Goal: Transaction & Acquisition: Complete application form

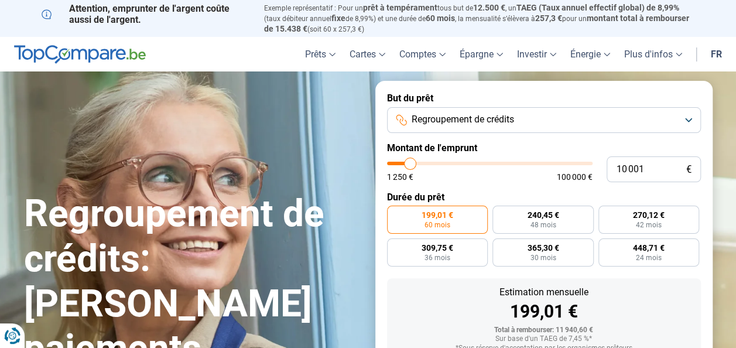
scroll to position [59, 0]
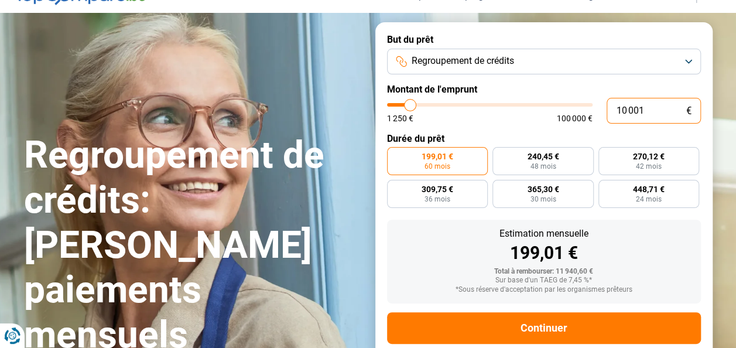
click at [649, 111] on input "10 001" at bounding box center [654, 111] width 94 height 26
type input "32 250"
type input "32250"
radio input "false"
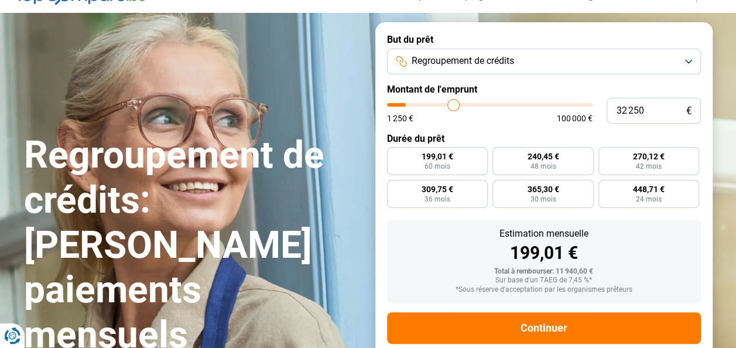
type input "32250"
click at [453, 104] on input "range" at bounding box center [490, 105] width 206 height 4
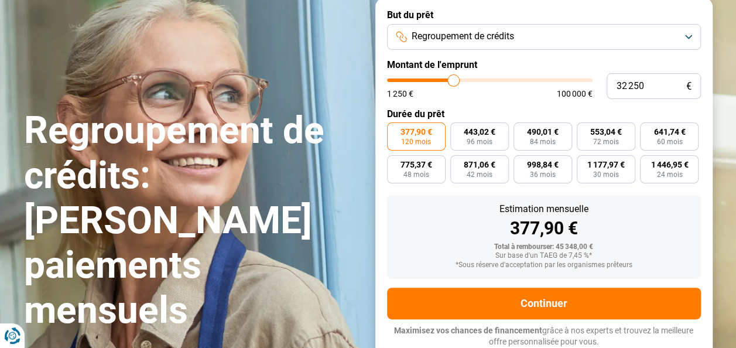
scroll to position [84, 0]
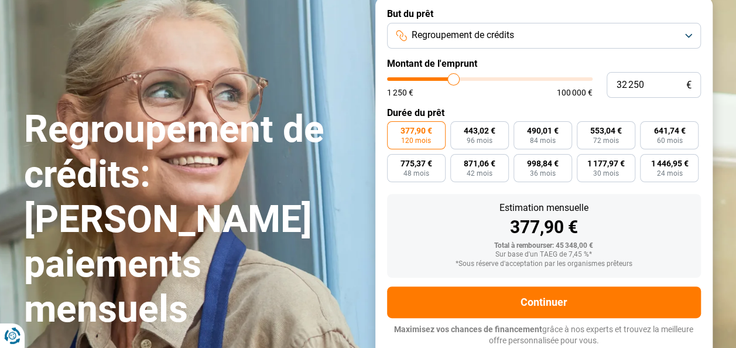
type input "14 250"
type input "14250"
click at [418, 79] on input "range" at bounding box center [490, 79] width 206 height 4
radio input "true"
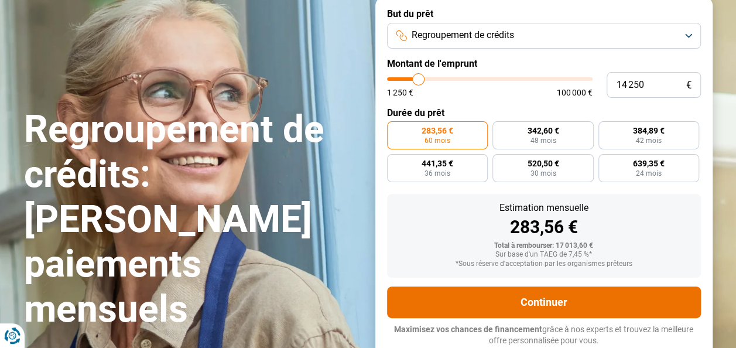
click at [586, 291] on button "Continuer" at bounding box center [544, 302] width 314 height 32
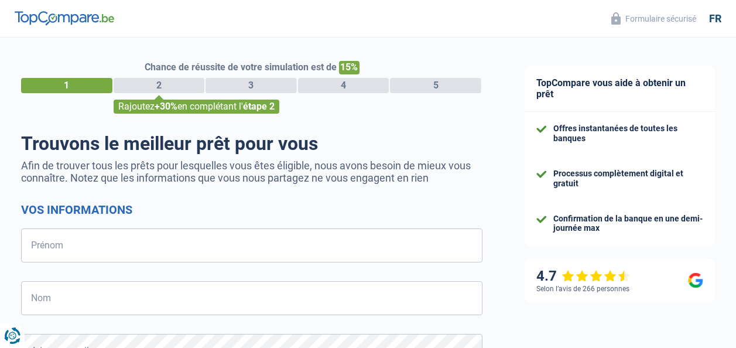
select select "32"
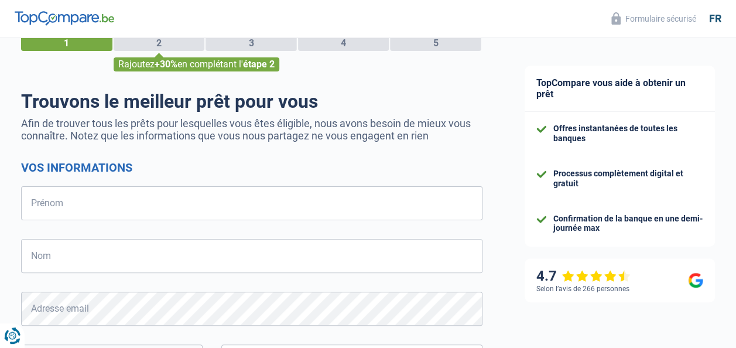
scroll to position [117, 0]
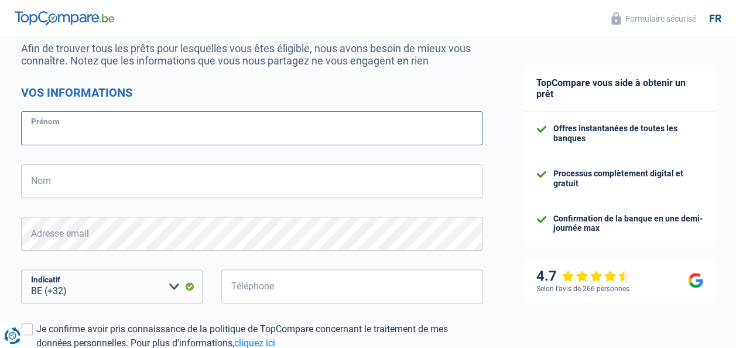
click at [255, 117] on input "Prénom" at bounding box center [251, 128] width 461 height 34
type input "AURELIE"
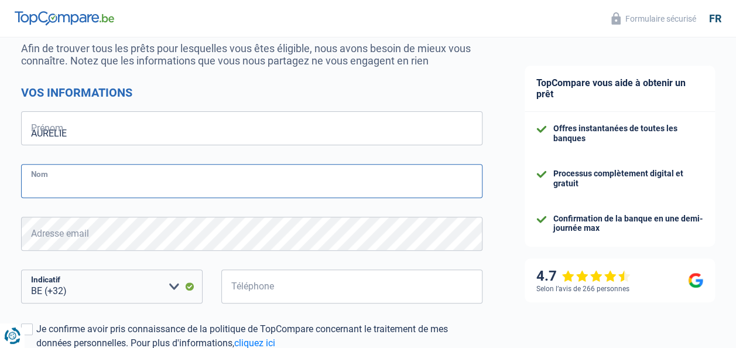
type input "Dangremont"
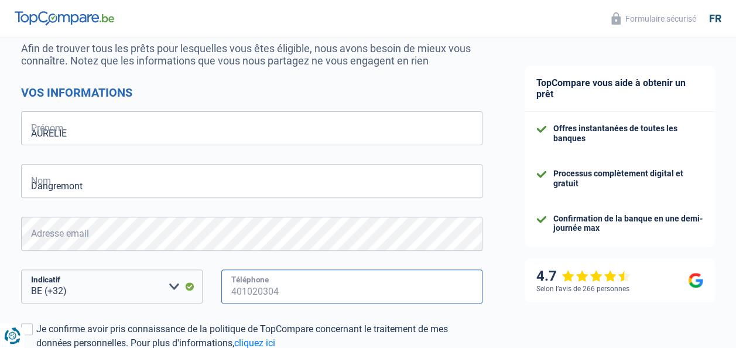
type input "496493872"
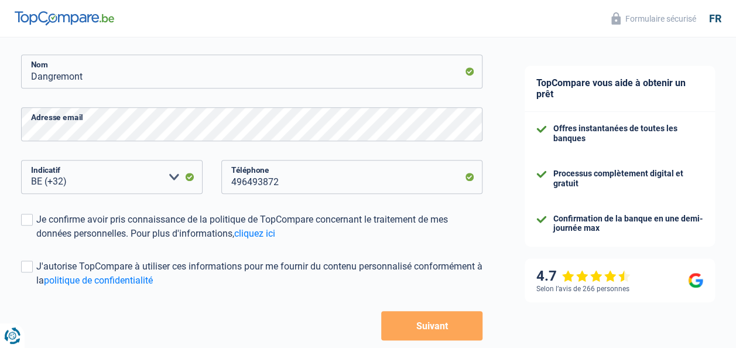
scroll to position [286, 0]
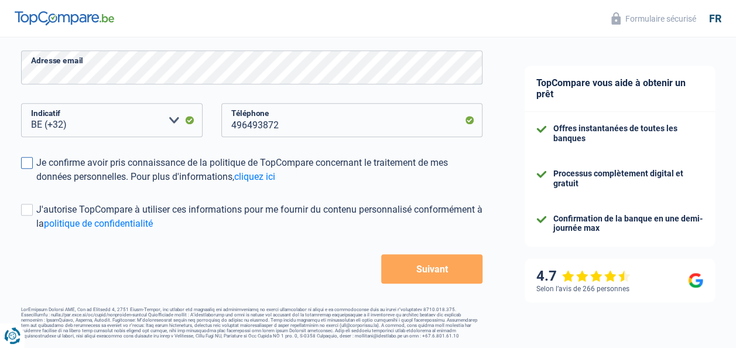
click at [166, 165] on div "Je confirme avoir pris connaissance de la politique de TopCompare concernant le…" at bounding box center [259, 170] width 446 height 28
click at [36, 184] on input "Je confirme avoir pris connaissance de la politique de TopCompare concernant le…" at bounding box center [36, 184] width 0 height 0
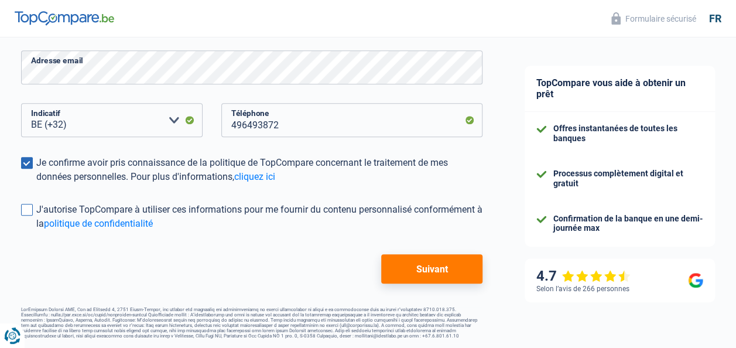
click at [165, 205] on div "J'autorise TopCompare à utiliser ces informations pour me fournir du contenu pe…" at bounding box center [259, 217] width 446 height 28
click at [36, 231] on input "J'autorise TopCompare à utiliser ces informations pour me fournir du contenu pe…" at bounding box center [36, 231] width 0 height 0
click at [424, 268] on button "Suivant" at bounding box center [431, 268] width 101 height 29
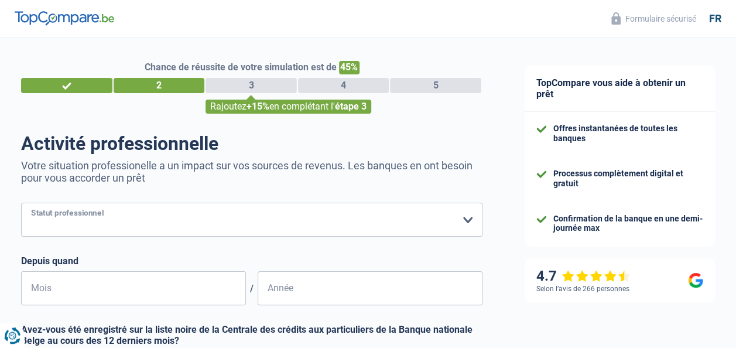
click at [335, 218] on select "Ouvrier Employé privé Employé public Invalide Indépendant Pensionné Chômeur Mut…" at bounding box center [251, 220] width 461 height 34
select select "worker"
click at [21, 204] on select "Ouvrier Employé privé Employé public Invalide Indépendant Pensionné Chômeur Mut…" at bounding box center [251, 220] width 461 height 34
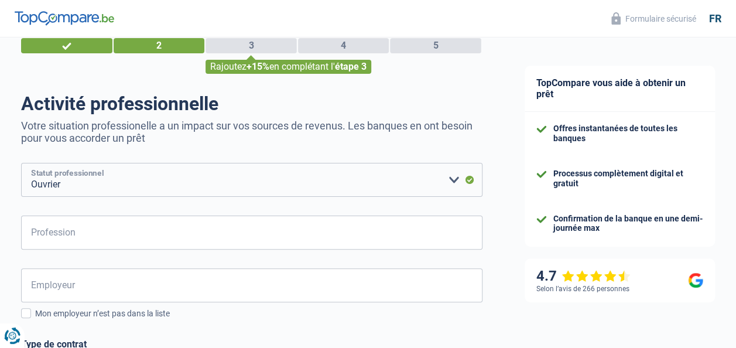
scroll to position [59, 0]
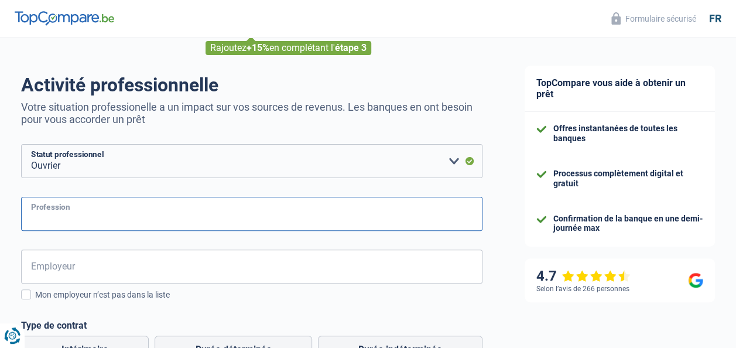
click at [258, 207] on input "Profession" at bounding box center [251, 214] width 461 height 34
type input "CUISINIER"
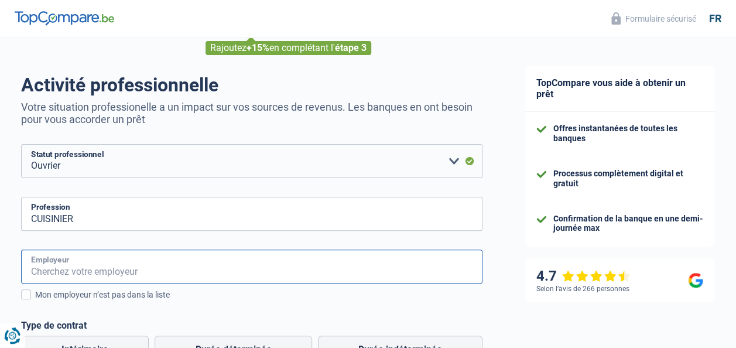
click at [234, 266] on input "Employeur" at bounding box center [251, 266] width 461 height 34
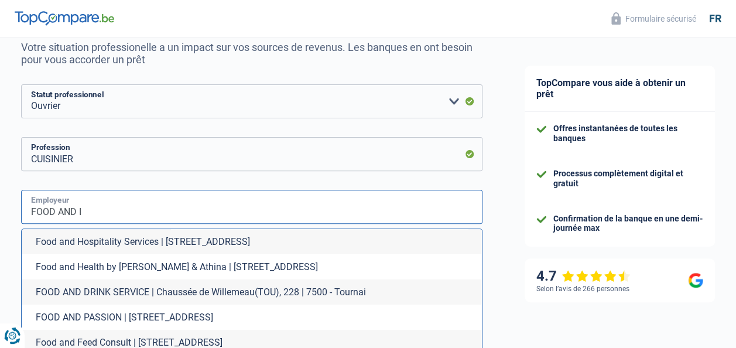
scroll to position [176, 0]
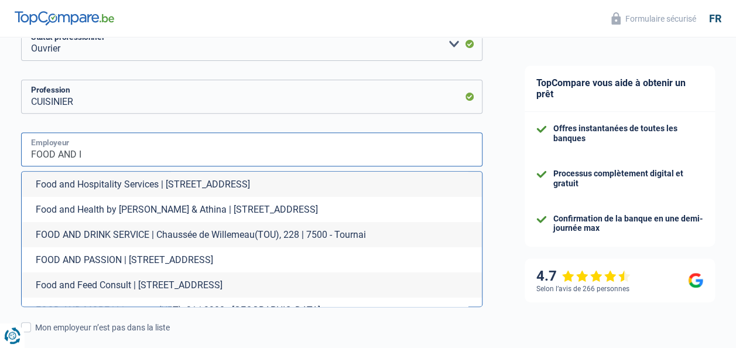
click at [282, 141] on input "FOOD AND I" at bounding box center [251, 149] width 461 height 34
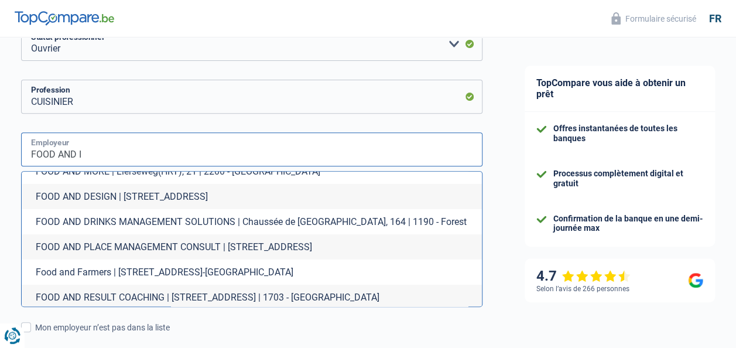
scroll to position [144, 0]
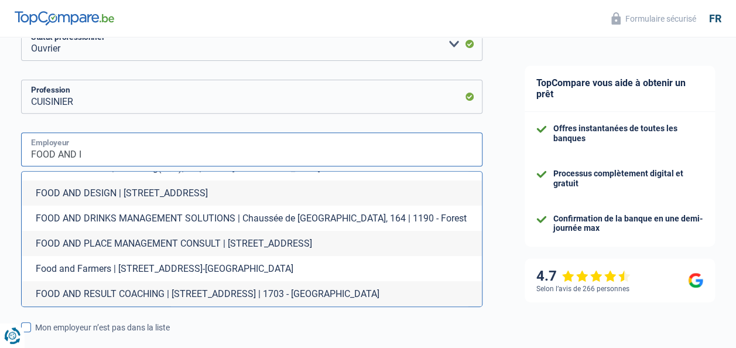
type input "FOOD AND I"
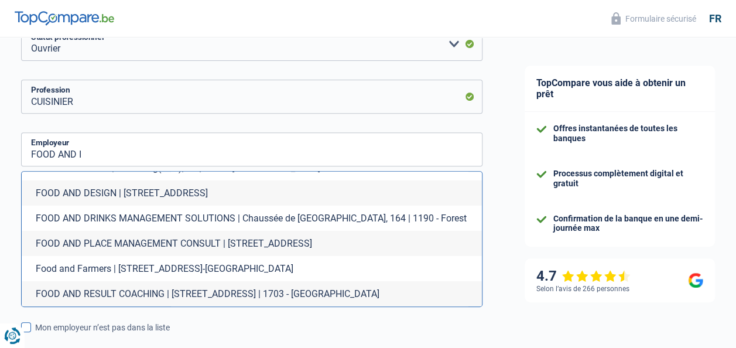
click at [358, 327] on div "Mon employeur n’est pas dans la liste" at bounding box center [258, 327] width 447 height 12
click at [35, 334] on input "Mon employeur n’est pas dans la liste" at bounding box center [35, 334] width 0 height 0
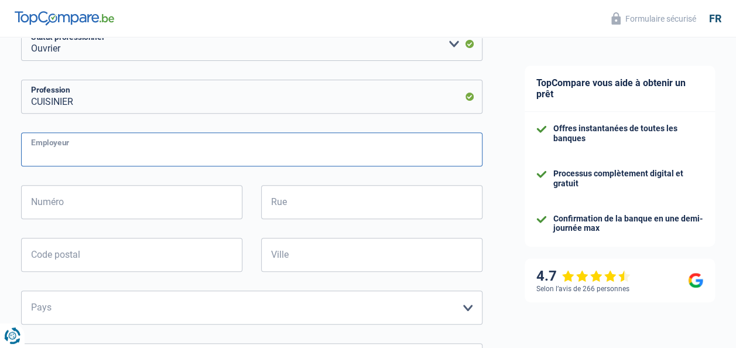
click at [177, 144] on input "Employeur" at bounding box center [251, 149] width 461 height 34
type input "FOOD&i"
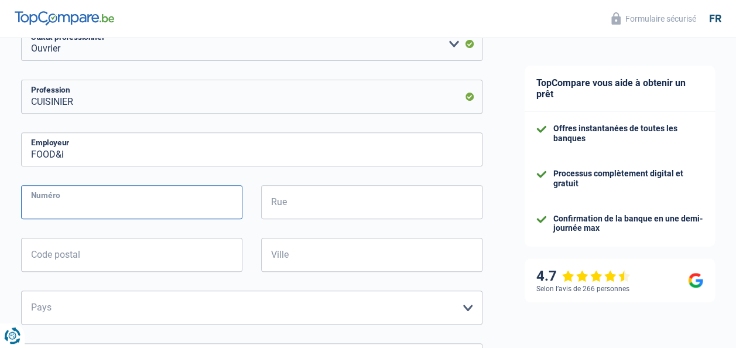
click at [169, 213] on input "Numéro" at bounding box center [131, 202] width 221 height 34
type input "è"
type input "7"
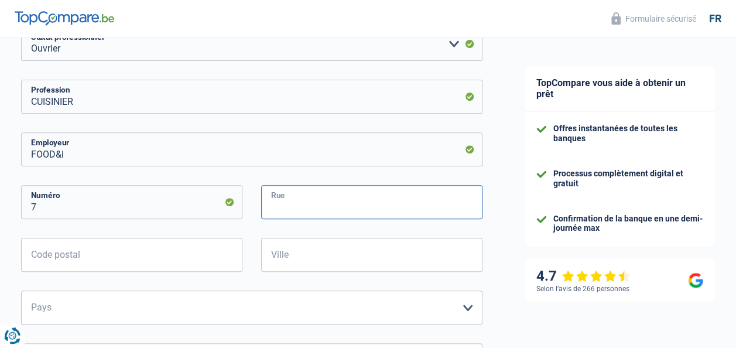
click at [394, 211] on input "Rue" at bounding box center [371, 202] width 221 height 34
type input "NOORDERPLAATS"
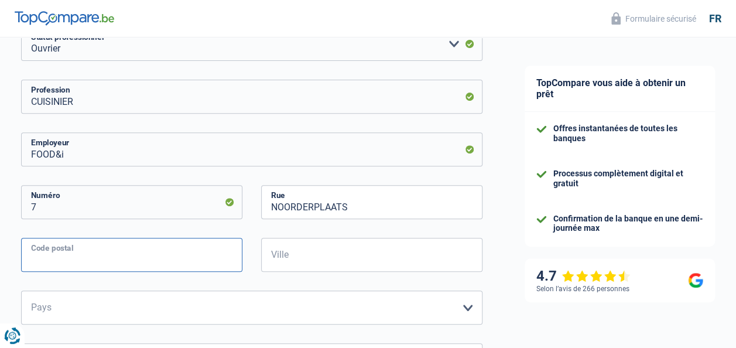
click at [223, 252] on input "Code postal" at bounding box center [131, 255] width 221 height 34
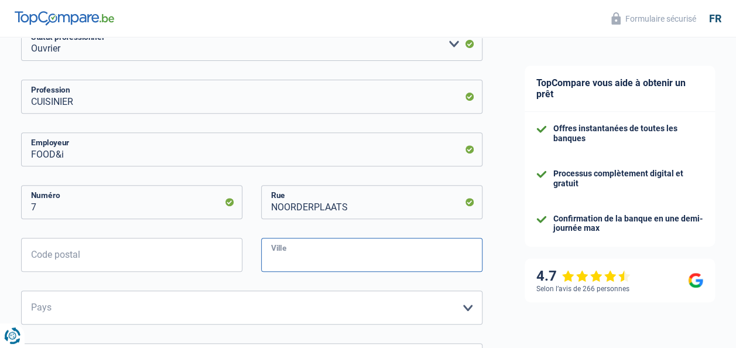
click at [366, 261] on input "Ville" at bounding box center [371, 255] width 221 height 34
type input "ANVERS"
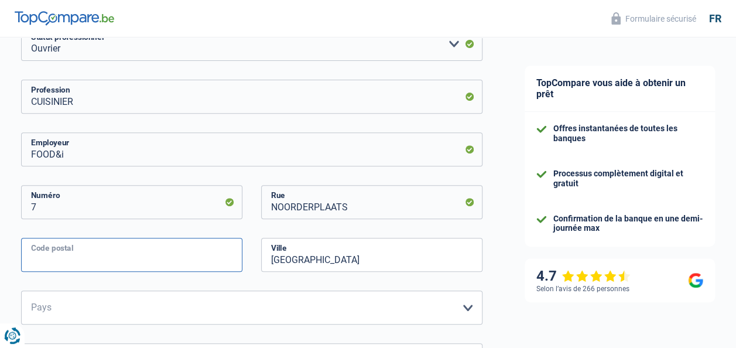
click at [153, 259] on input "Code postal" at bounding box center [131, 255] width 221 height 34
type input "2000"
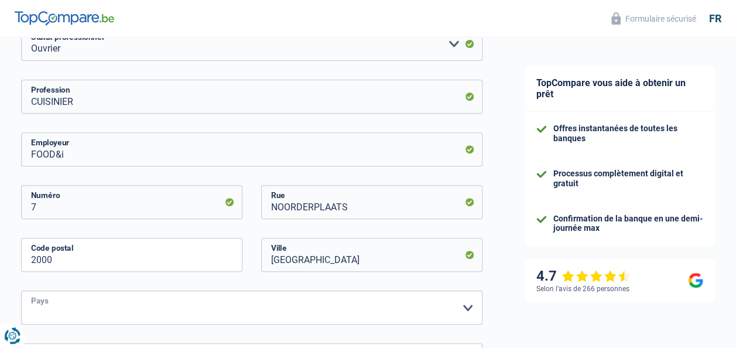
click at [142, 309] on select "Belgique France Allemagne Italie Luxembourg Pays-Bas Espagne Suisse Veuillez sé…" at bounding box center [251, 307] width 461 height 34
select select "BE"
click at [21, 292] on select "Belgique France Allemagne Italie Luxembourg Pays-Bas Espagne Suisse Veuillez sé…" at bounding box center [251, 307] width 461 height 34
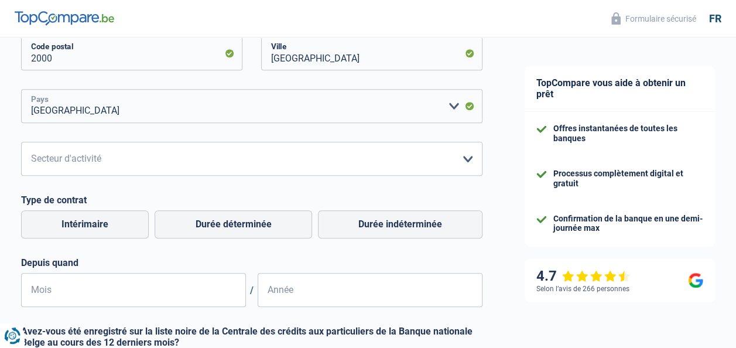
scroll to position [410, 0]
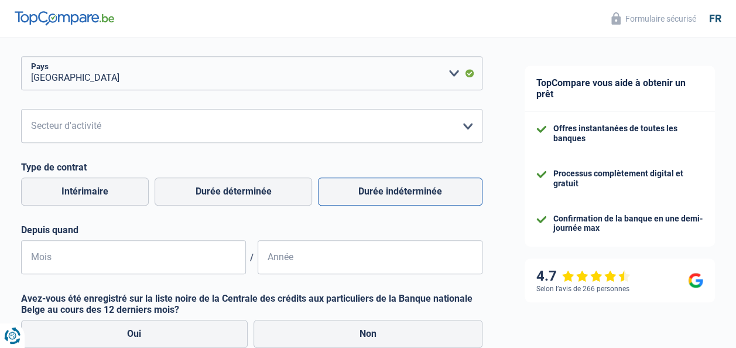
click at [375, 192] on label "Durée indéterminée" at bounding box center [400, 191] width 165 height 28
click at [375, 192] on input "Durée indéterminée" at bounding box center [400, 191] width 165 height 28
radio input "true"
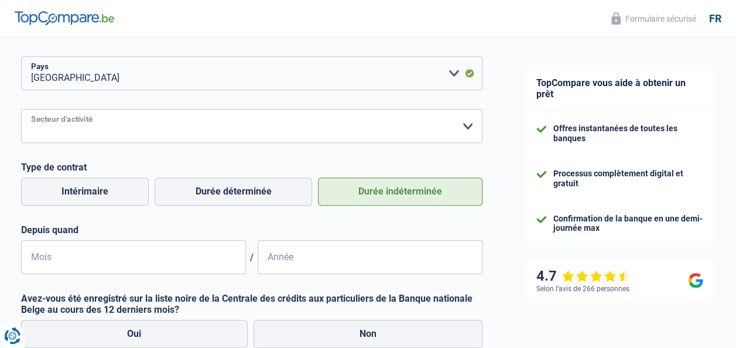
click at [365, 132] on select "Agriculture/Pêche Industrie Horeca Courier/Fitness/Taxi Construction Banques/As…" at bounding box center [251, 126] width 461 height 34
select select "hrc"
click at [21, 110] on select "Agriculture/Pêche Industrie Horeca Courier/Fitness/Taxi Construction Banques/As…" at bounding box center [251, 126] width 461 height 34
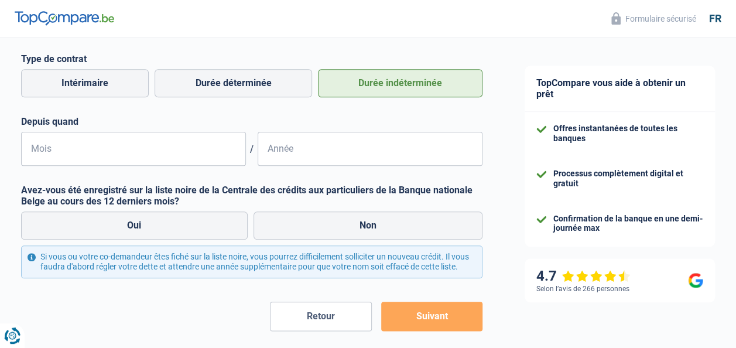
scroll to position [527, 0]
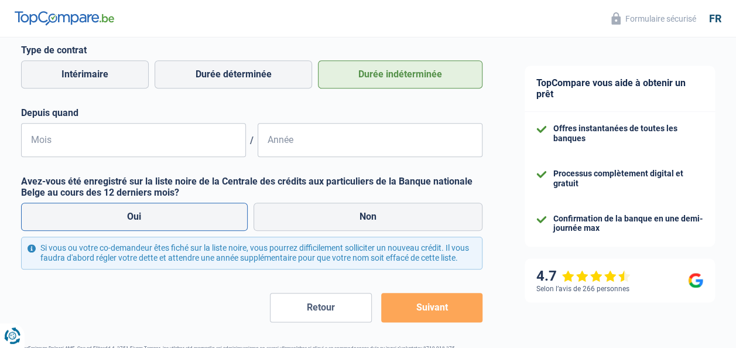
click at [231, 206] on label "Oui" at bounding box center [134, 217] width 227 height 28
click at [231, 206] on input "Oui" at bounding box center [134, 217] width 227 height 28
radio input "true"
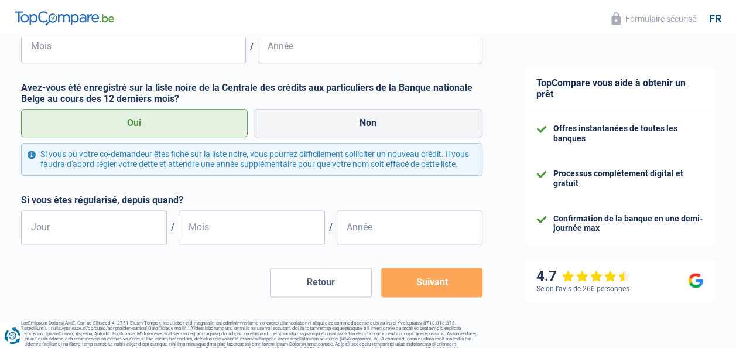
scroll to position [637, 0]
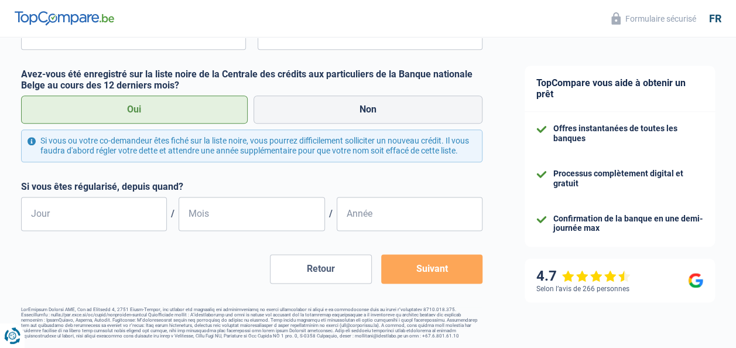
click at [405, 261] on button "Suivant" at bounding box center [431, 268] width 101 height 29
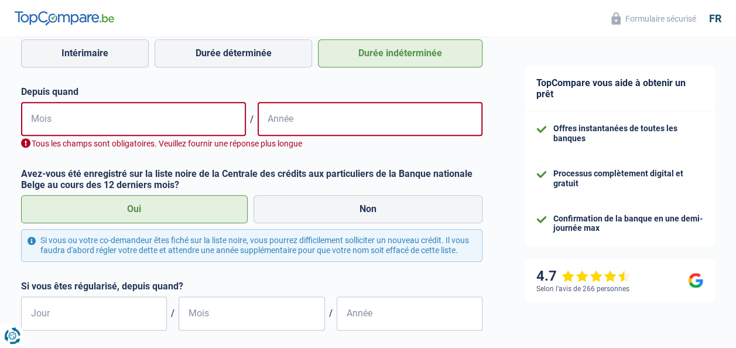
scroll to position [537, 0]
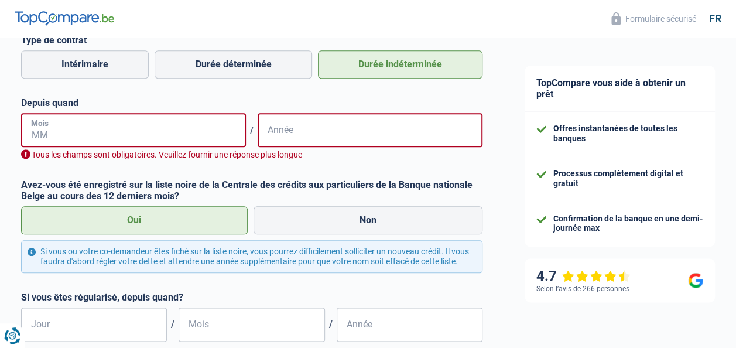
click at [161, 132] on input "Mois" at bounding box center [133, 130] width 225 height 34
type input "09"
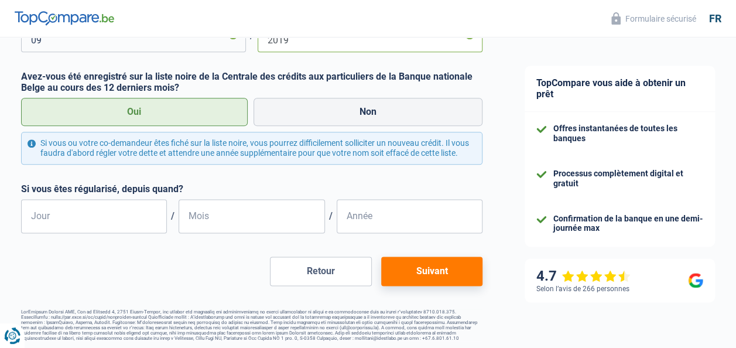
scroll to position [637, 0]
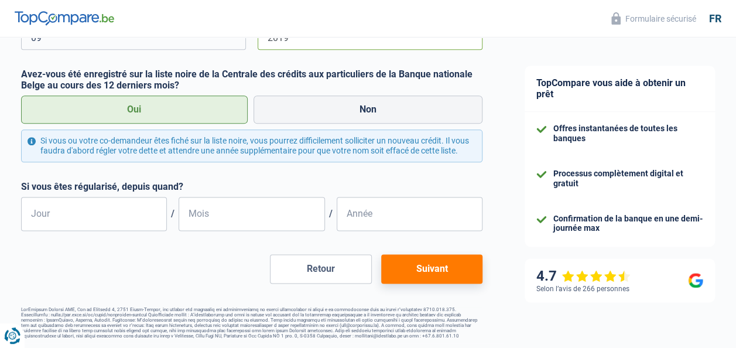
type input "2019"
click at [430, 274] on button "Suivant" at bounding box center [431, 268] width 101 height 29
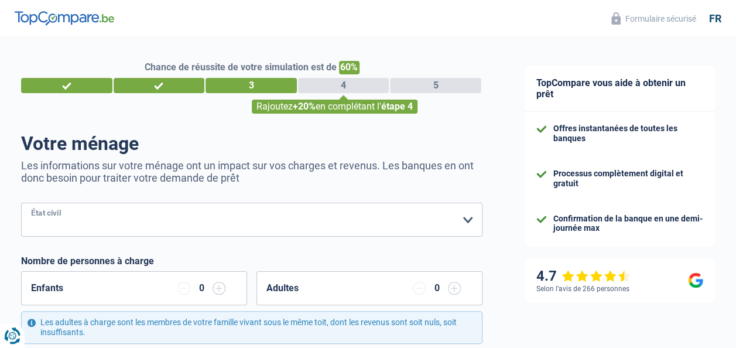
click at [244, 214] on select "Célibataire Marié(e) Cohabitant(e) légal(e) Divorcé(e) Veuf(ve) Séparé (de fait…" at bounding box center [251, 220] width 461 height 34
select select "single"
click at [21, 204] on select "Célibataire Marié(e) Cohabitant(e) légal(e) Divorcé(e) Veuf(ve) Séparé (de fait…" at bounding box center [251, 220] width 461 height 34
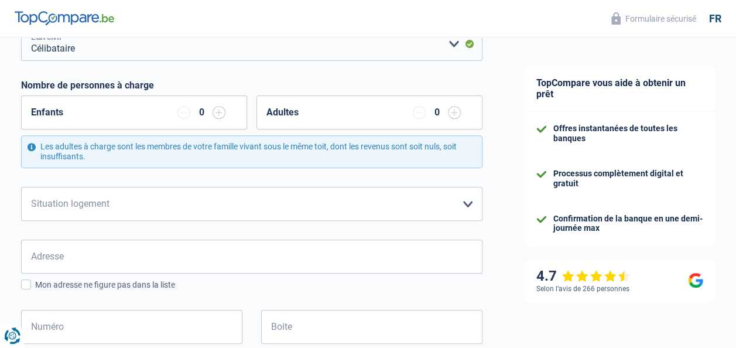
scroll to position [234, 0]
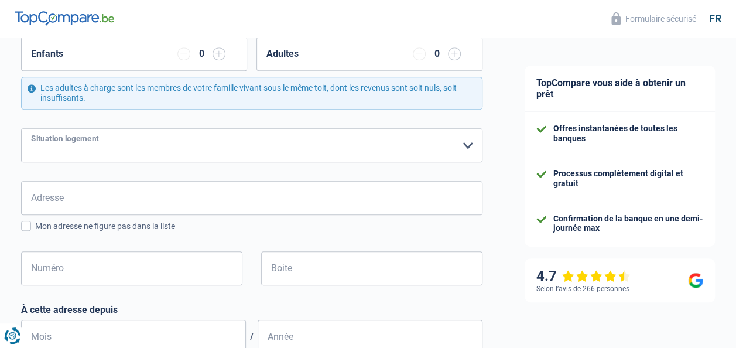
click at [307, 153] on select "Locataire Propriétaire avec prêt hypothécaire Propriétaire sans prêt hypothécai…" at bounding box center [251, 145] width 461 height 34
select select "liveWithParents"
click at [21, 128] on select "Locataire Propriétaire avec prêt hypothécaire Propriétaire sans prêt hypothécai…" at bounding box center [251, 145] width 461 height 34
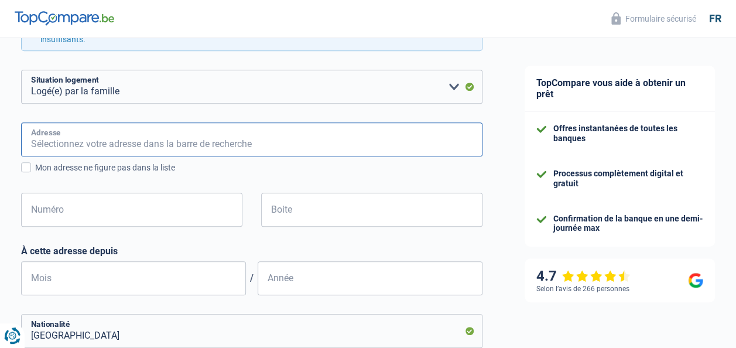
click at [224, 155] on input "Adresse" at bounding box center [251, 139] width 461 height 34
type input "chaussee de mons 19"
type input "Belgique"
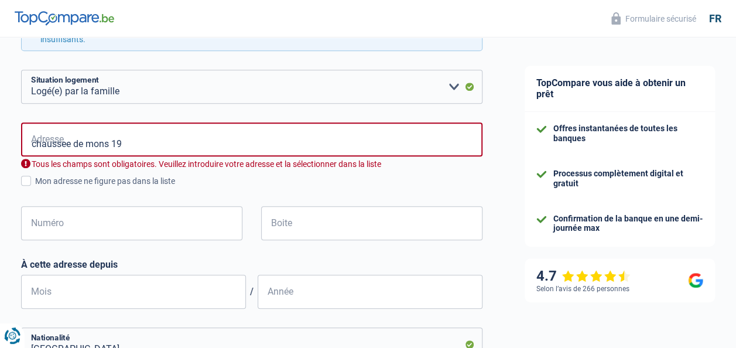
type input "Belgique"
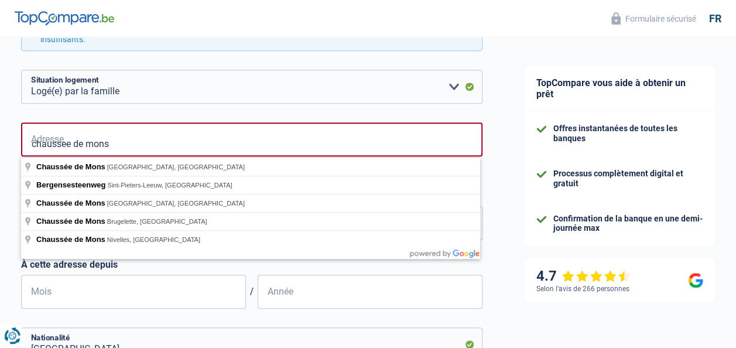
type input "chaussee de mons"
click at [384, 110] on form "Célibataire Marié(e) Cohabitant(e) légal(e) Divorcé(e) Veuf(ve) Séparé (de fait…" at bounding box center [251, 311] width 461 height 802
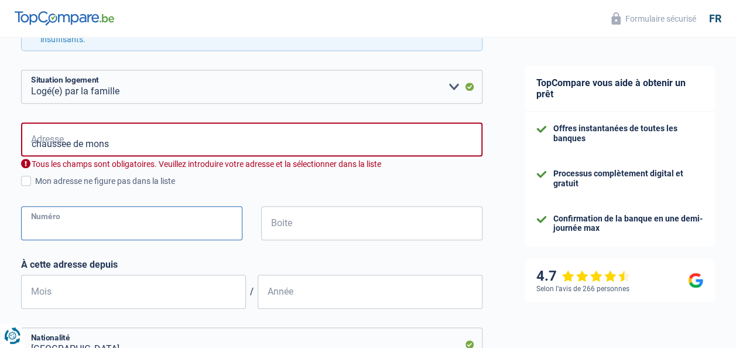
click at [166, 228] on input "Numéro" at bounding box center [131, 223] width 221 height 34
type input "18"
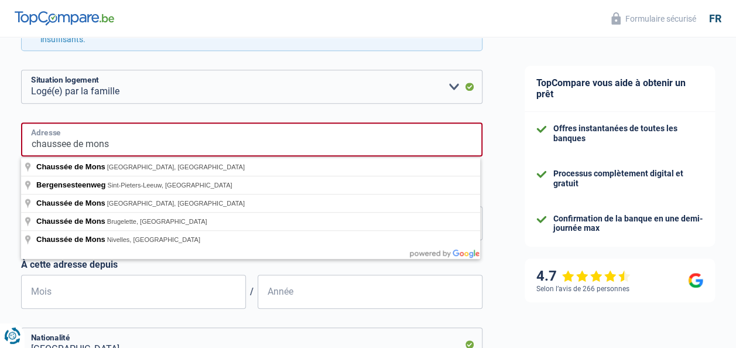
click at [158, 132] on input "chaussee de mons" at bounding box center [251, 139] width 461 height 34
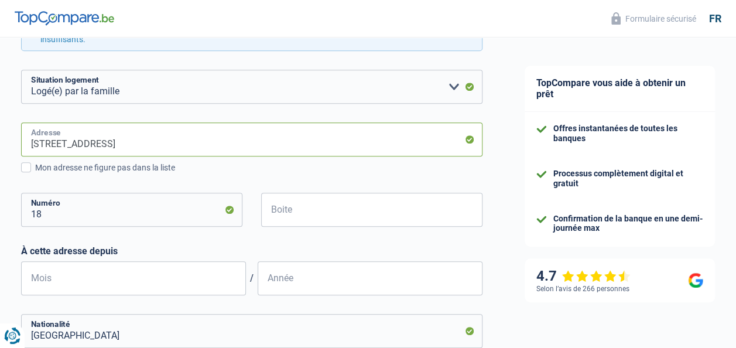
click at [268, 136] on input "Chaussée de Mons, 1070, Anderlecht, BE" at bounding box center [251, 139] width 461 height 34
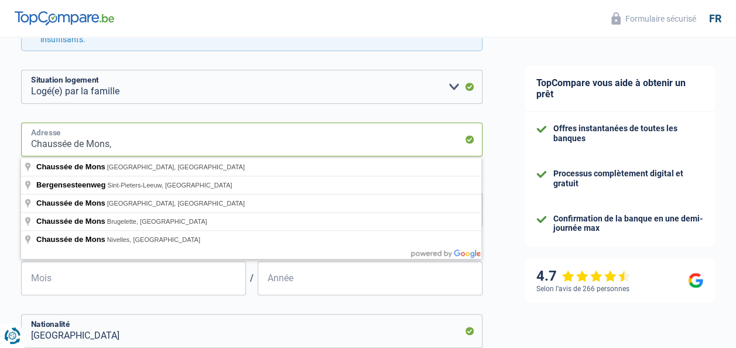
type input "Chaussée de Mons,"
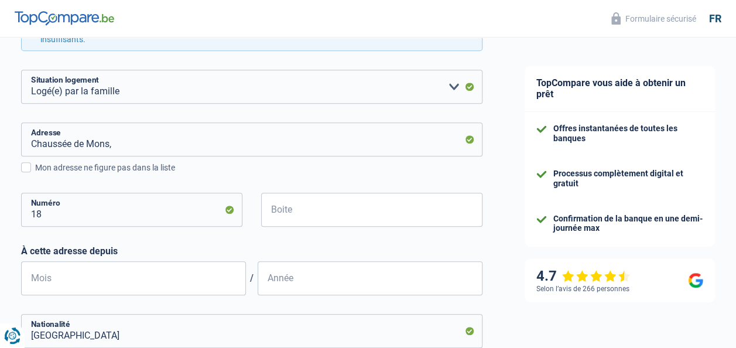
drag, startPoint x: 228, startPoint y: 303, endPoint x: 211, endPoint y: 290, distance: 21.7
click at [228, 303] on form "Célibataire Marié(e) Cohabitant(e) légal(e) Divorcé(e) Veuf(ve) Séparé (de fait…" at bounding box center [251, 241] width 461 height 662
click at [61, 215] on input "18" at bounding box center [131, 210] width 221 height 34
type input "19"
click at [219, 142] on input "Chaussée de Mons," at bounding box center [251, 139] width 461 height 34
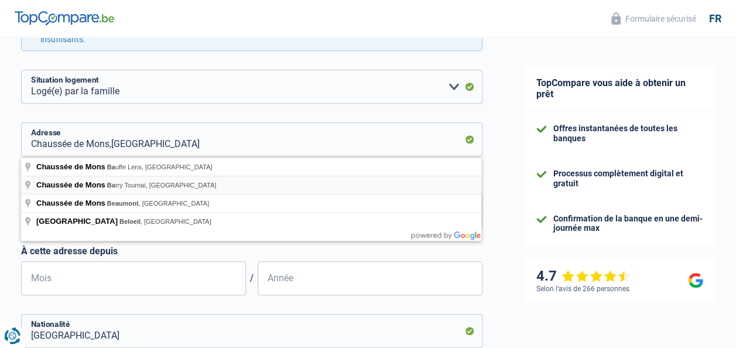
type input "Chaussée de Mons, Barry Tournai, Belgique"
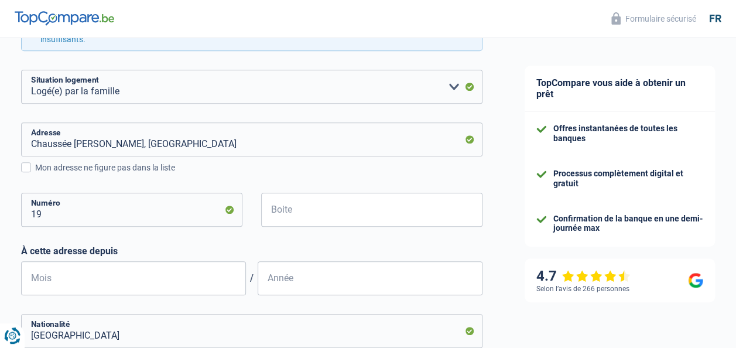
select select "BE"
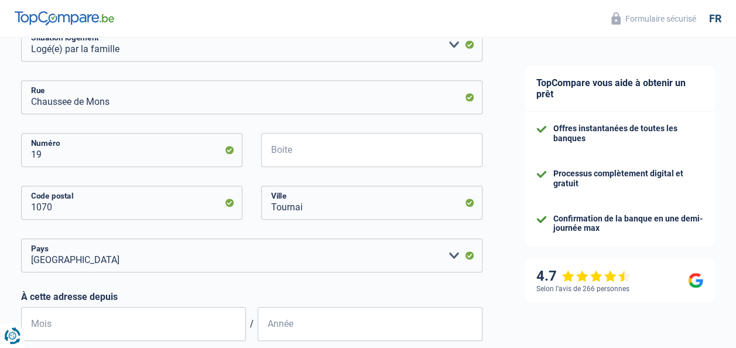
scroll to position [351, 0]
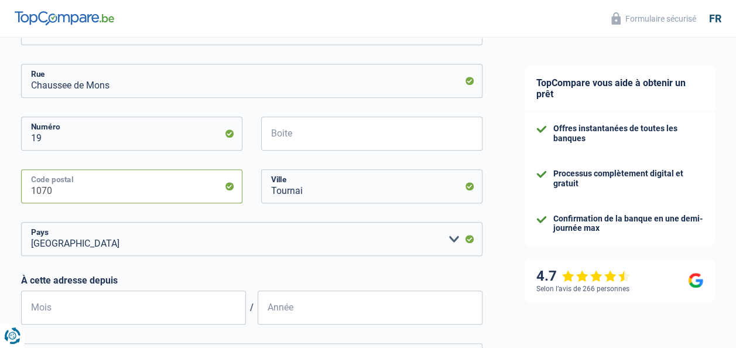
click at [148, 195] on input "1070" at bounding box center [131, 186] width 221 height 34
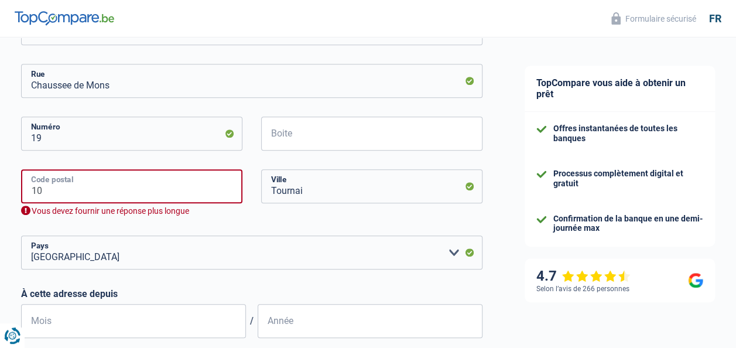
type input "1"
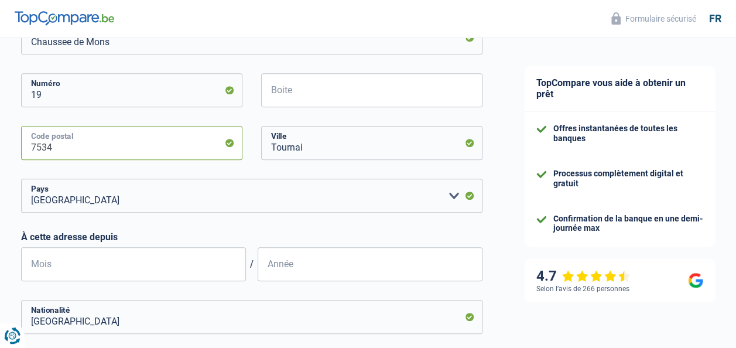
scroll to position [410, 0]
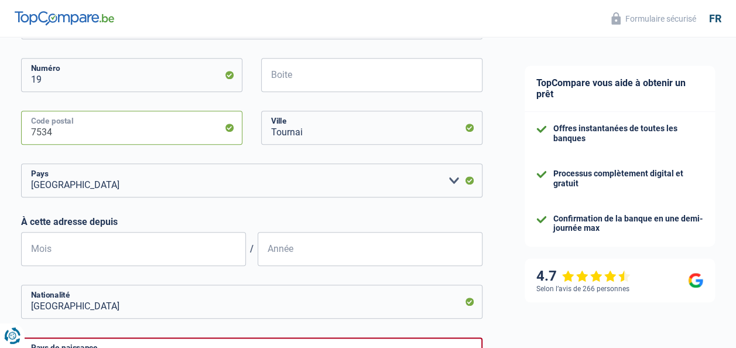
type input "7534"
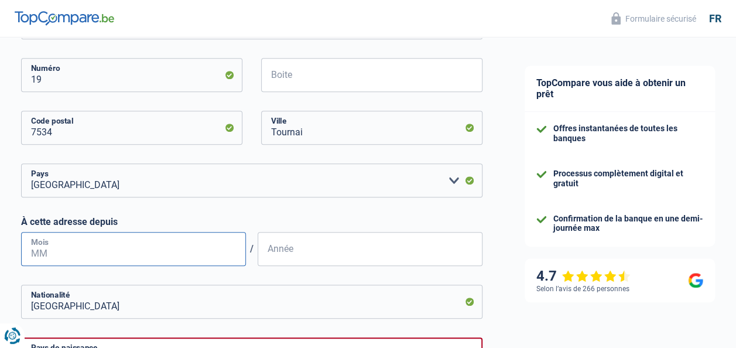
click at [179, 247] on input "Mois" at bounding box center [133, 249] width 225 height 34
type input "02"
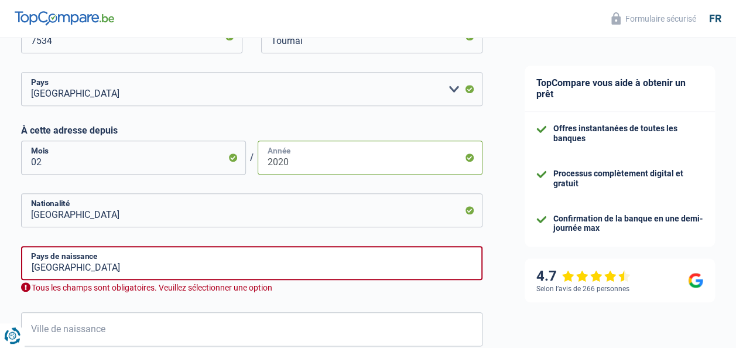
scroll to position [527, 0]
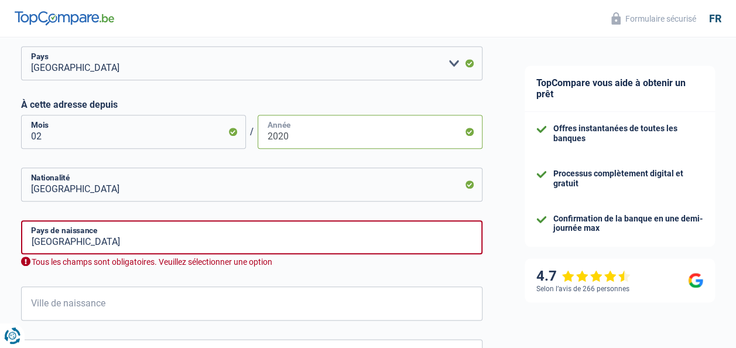
type input "2020"
click at [184, 247] on input "Belgique" at bounding box center [251, 237] width 461 height 34
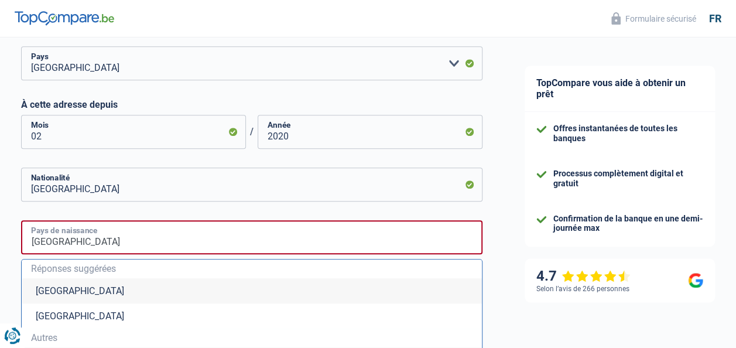
click at [184, 247] on input "Belgique" at bounding box center [251, 237] width 461 height 34
click at [110, 282] on li "Belgique" at bounding box center [252, 290] width 460 height 25
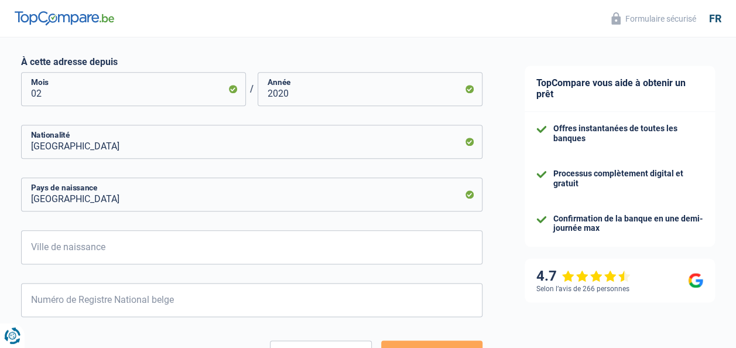
scroll to position [586, 0]
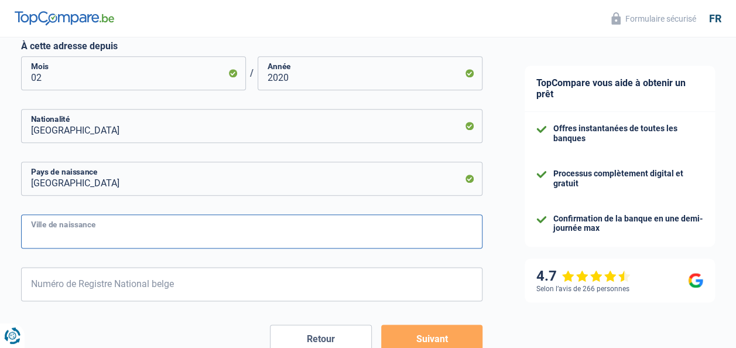
drag, startPoint x: 284, startPoint y: 240, endPoint x: 234, endPoint y: 219, distance: 54.4
click at [285, 239] on input "Ville de naissance" at bounding box center [251, 231] width 461 height 34
type input "TOURNAI"
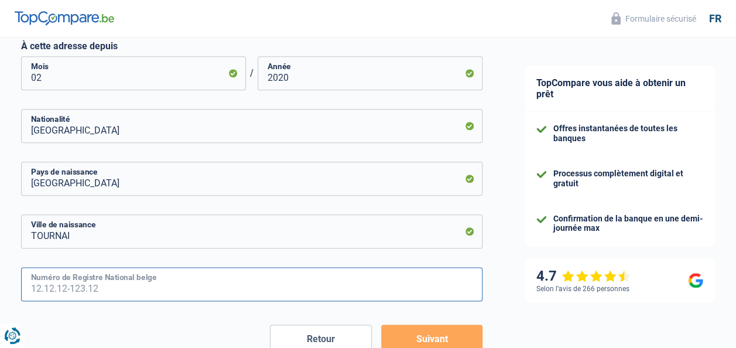
click at [222, 286] on input "Numéro de Registre National belge" at bounding box center [251, 284] width 461 height 34
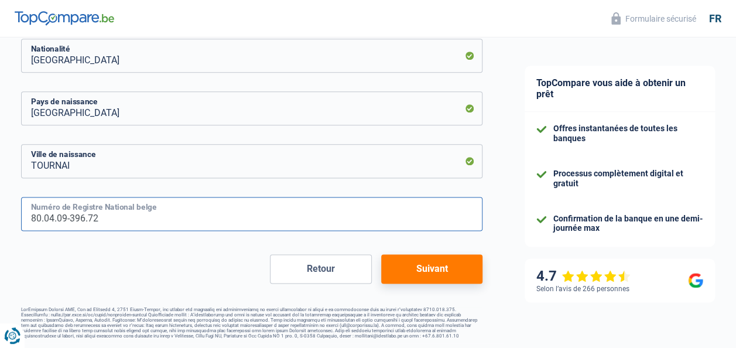
type input "80.04.09-396.72"
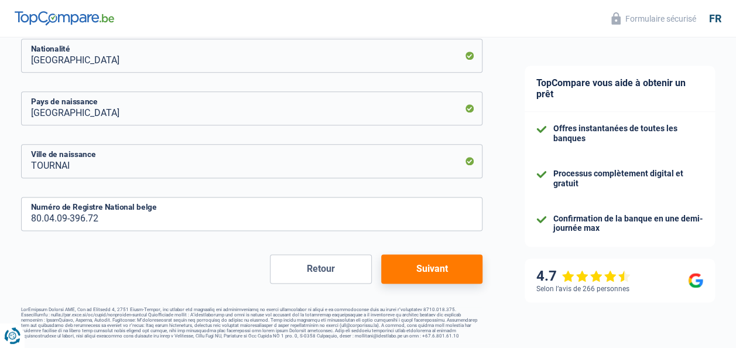
click at [433, 256] on button "Suivant" at bounding box center [431, 268] width 101 height 29
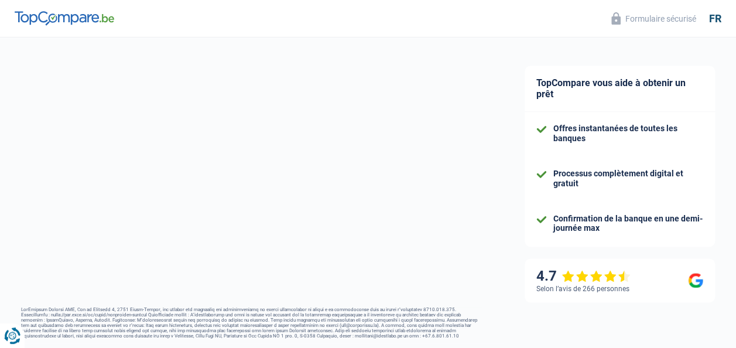
select select "netSalary"
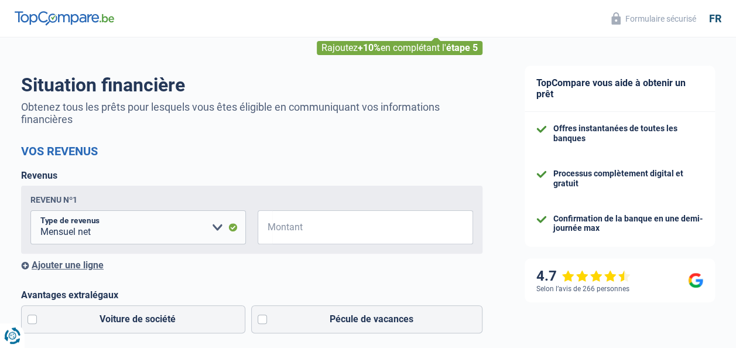
scroll to position [117, 0]
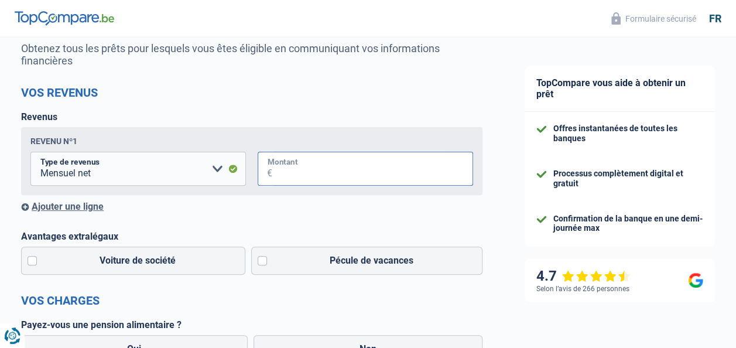
click at [307, 165] on input "Montant" at bounding box center [372, 169] width 201 height 34
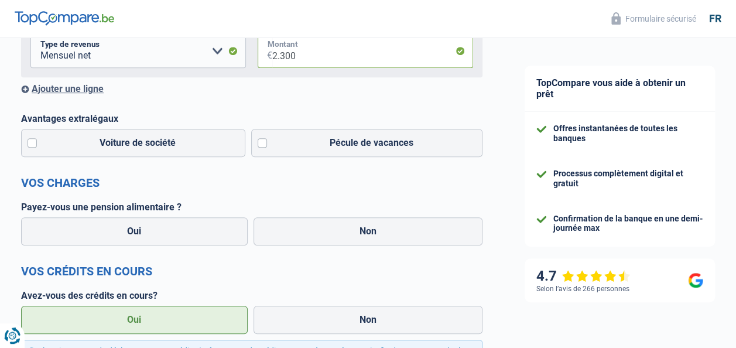
scroll to position [293, 0]
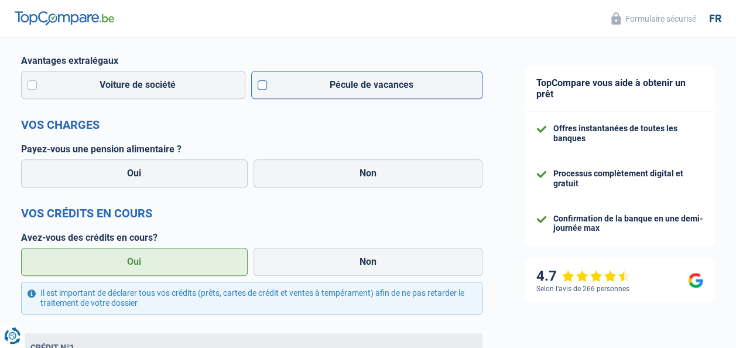
type input "2.300"
click at [262, 91] on label "Pécule de vacances" at bounding box center [367, 85] width 232 height 28
click at [262, 91] on input "Pécule de vacances" at bounding box center [367, 85] width 232 height 28
checkbox input "true"
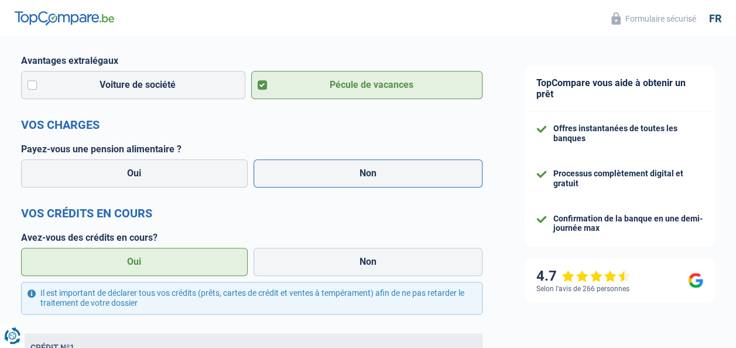
click at [280, 175] on label "Non" at bounding box center [369, 173] width 230 height 28
click at [280, 175] on input "Non" at bounding box center [369, 173] width 230 height 28
radio input "true"
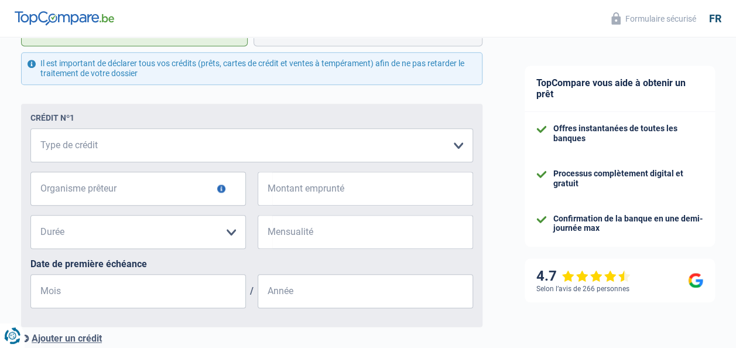
scroll to position [527, 0]
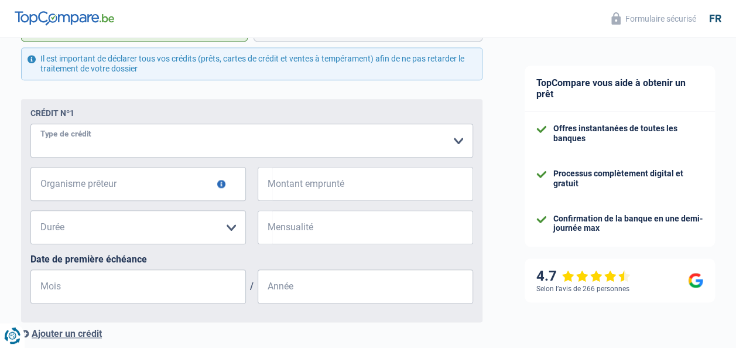
click at [232, 148] on select "Carte ou ouverture de crédit Prêt hypothécaire Vente à tempérament Prêt à tempé…" at bounding box center [251, 141] width 443 height 34
select select "personalLoan"
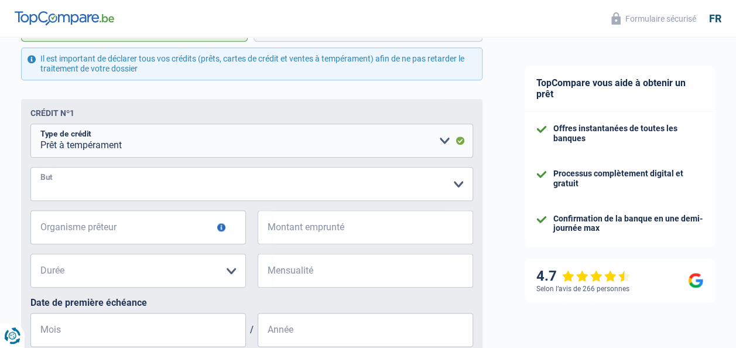
click at [173, 187] on select "Confort maison: meubles, textile, peinture, électroménager, outillage non-profe…" at bounding box center [251, 184] width 443 height 34
select select "other"
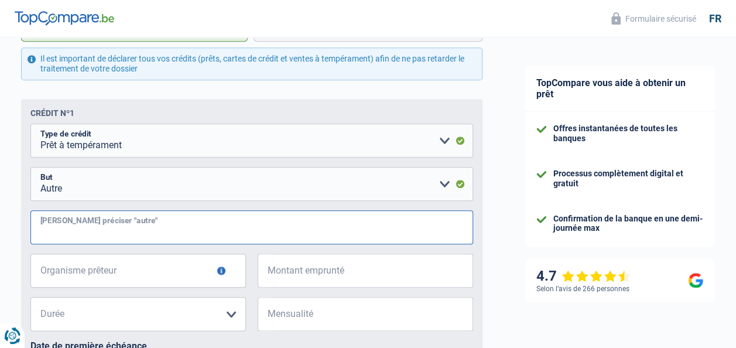
click at [167, 236] on input "Veuillez préciser "autre"" at bounding box center [251, 227] width 443 height 34
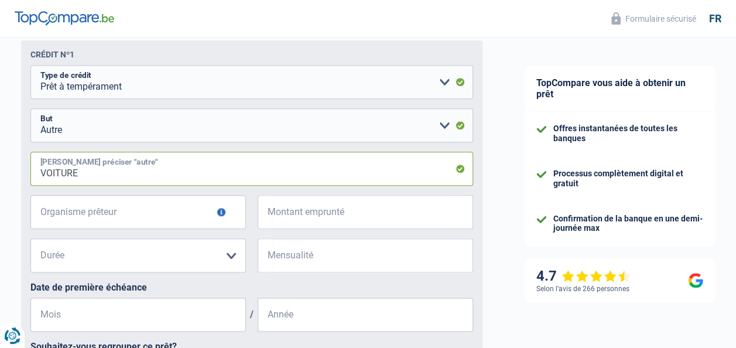
type input "VOITURE"
click at [347, 213] on input "Montant emprunté" at bounding box center [372, 212] width 201 height 34
type input "31.000"
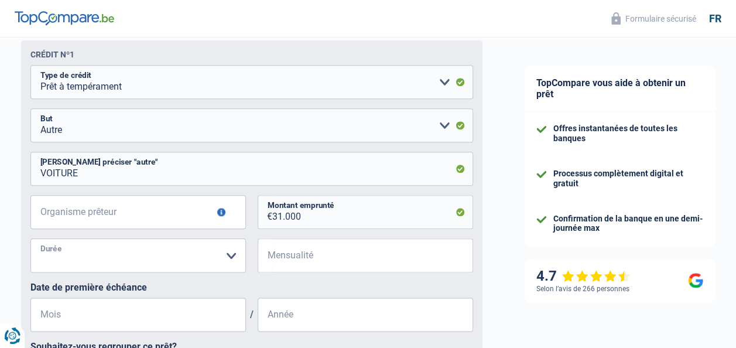
click at [231, 264] on select "12 mois 18 mois 24 mois 30 mois 36 mois 42 mois 48 mois 60 mois 72 mois 84 mois…" at bounding box center [137, 255] width 215 height 34
select select "60"
click at [30, 241] on select "12 mois 18 mois 24 mois 30 mois 36 mois 42 mois 48 mois 60 mois 72 mois 84 mois…" at bounding box center [137, 255] width 215 height 34
click at [331, 254] on input "Mensualité" at bounding box center [372, 255] width 201 height 34
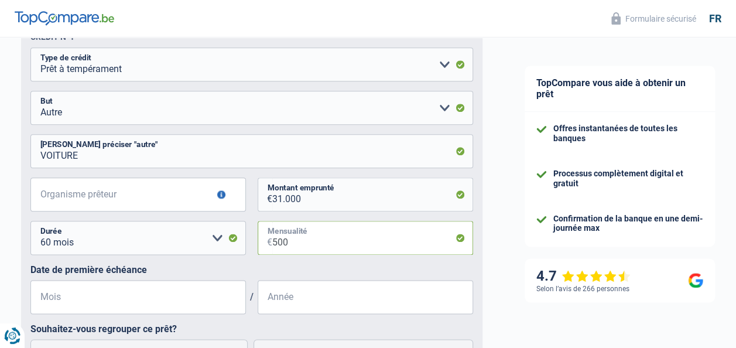
scroll to position [703, 0]
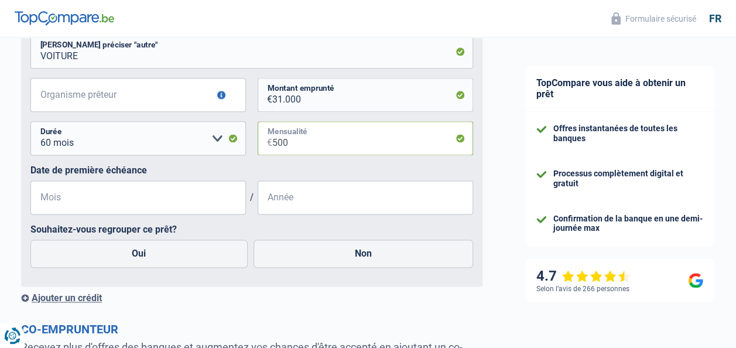
type input "500"
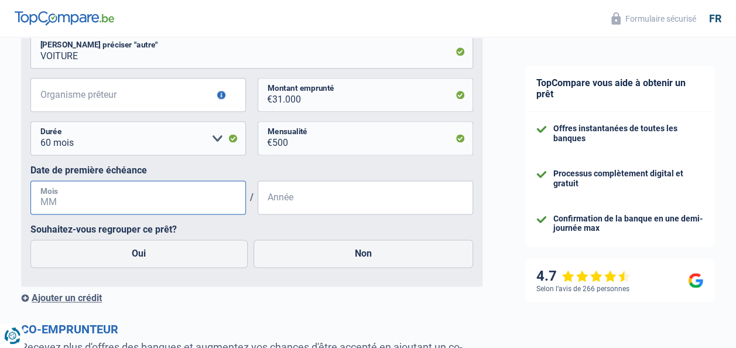
click at [186, 199] on input "Mois" at bounding box center [137, 197] width 215 height 34
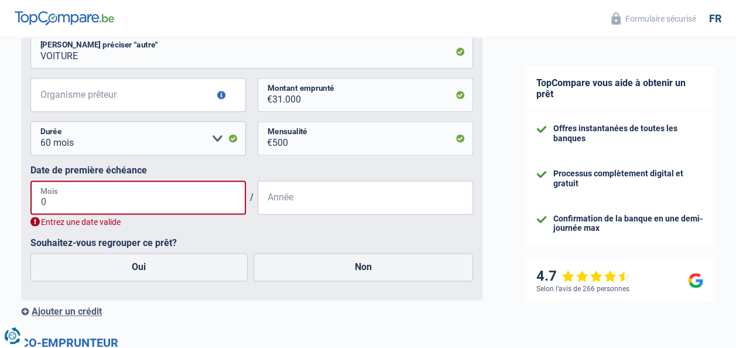
type input "07"
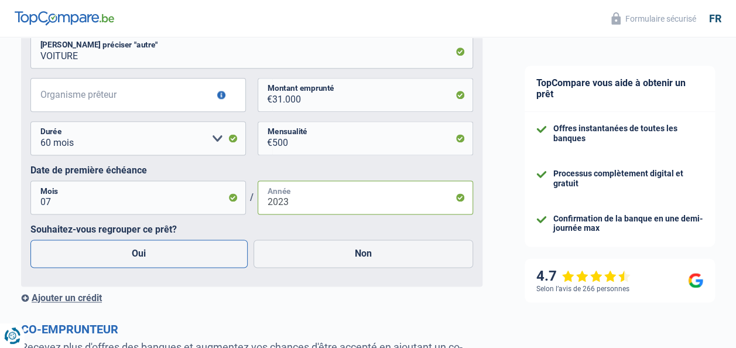
type input "2023"
click at [146, 246] on label "Oui" at bounding box center [138, 254] width 217 height 28
click at [146, 246] on input "Oui" at bounding box center [138, 254] width 217 height 28
radio input "true"
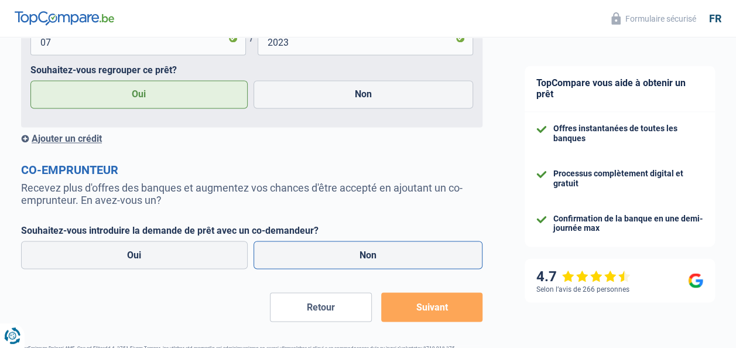
scroll to position [878, 0]
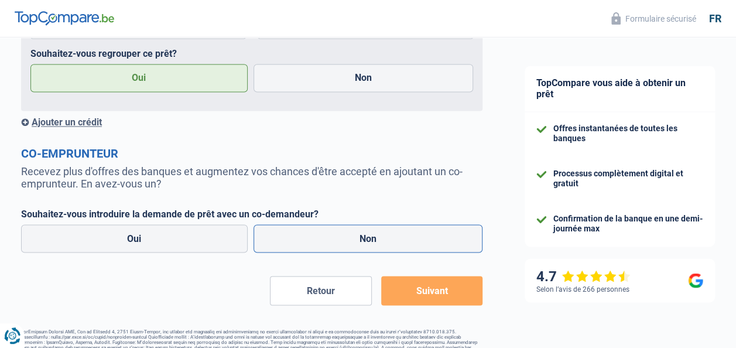
click at [330, 246] on label "Non" at bounding box center [369, 238] width 230 height 28
click at [330, 246] on input "Non" at bounding box center [369, 238] width 230 height 28
radio input "true"
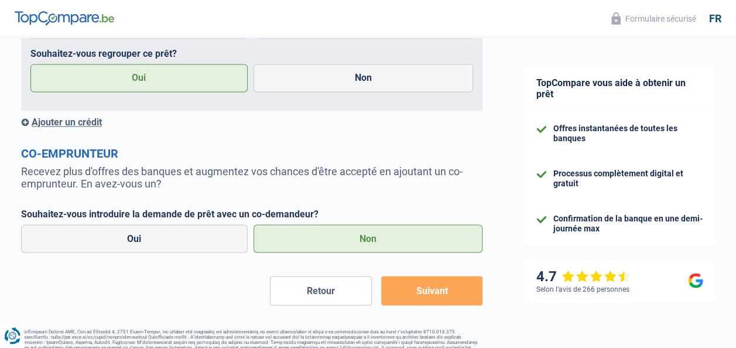
click at [416, 300] on button "Suivant" at bounding box center [431, 290] width 101 height 29
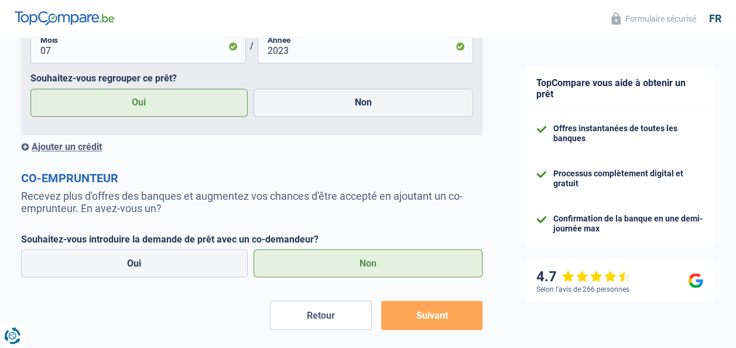
scroll to position [903, 0]
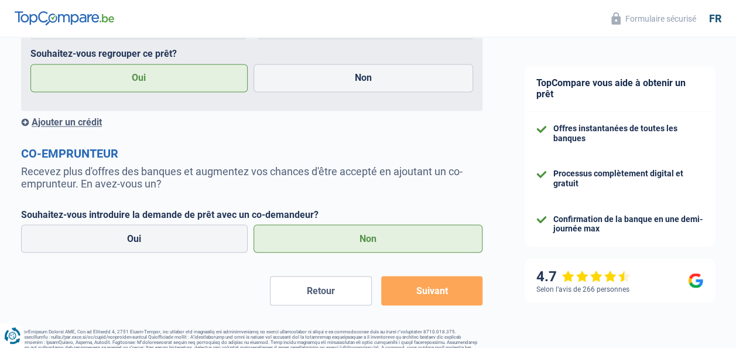
click at [417, 300] on button "Suivant" at bounding box center [431, 290] width 101 height 29
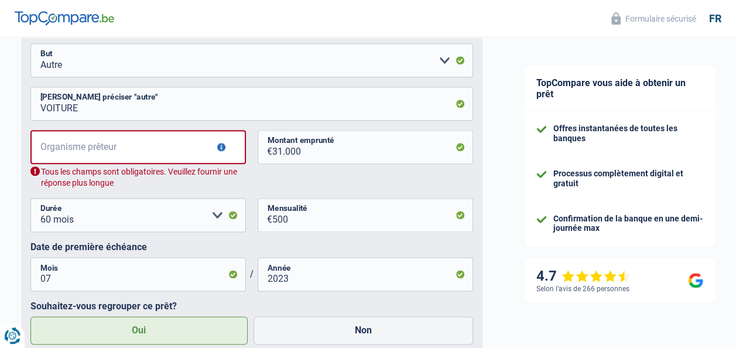
scroll to position [610, 0]
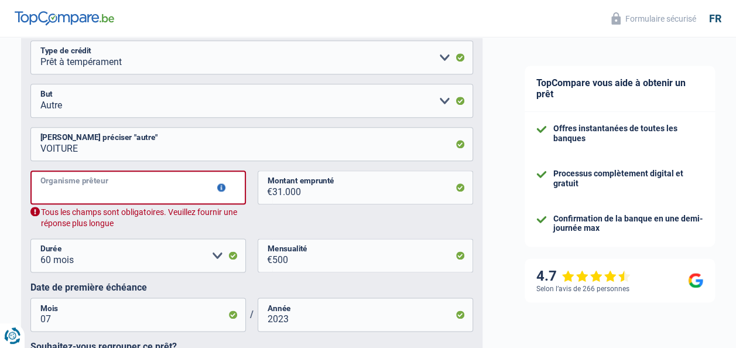
click at [104, 182] on input "Organisme prêteur" at bounding box center [137, 187] width 215 height 34
click at [155, 192] on input "Organisme prêteur" at bounding box center [137, 187] width 215 height 34
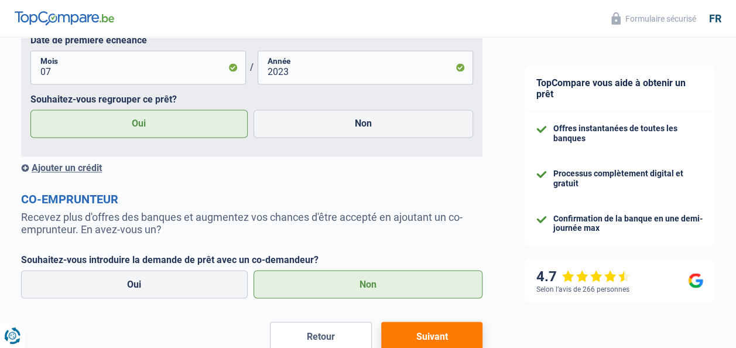
scroll to position [903, 0]
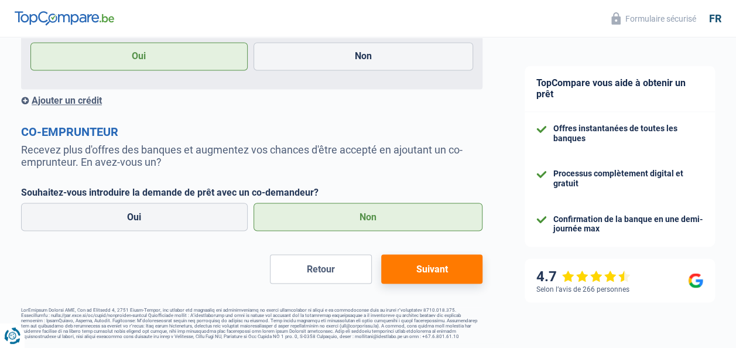
type input "KREAFIN"
click at [410, 272] on button "Suivant" at bounding box center [431, 268] width 101 height 29
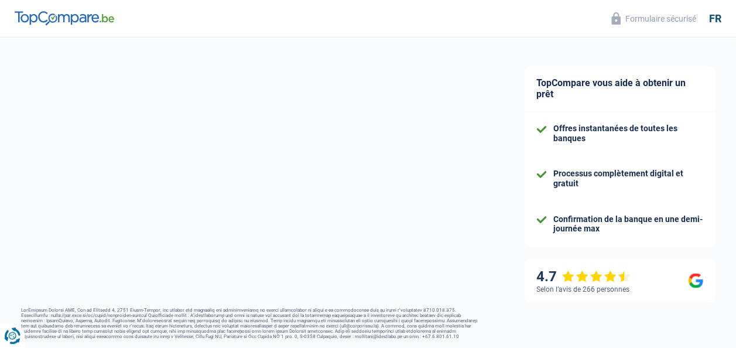
select select "refinancing"
select select "84"
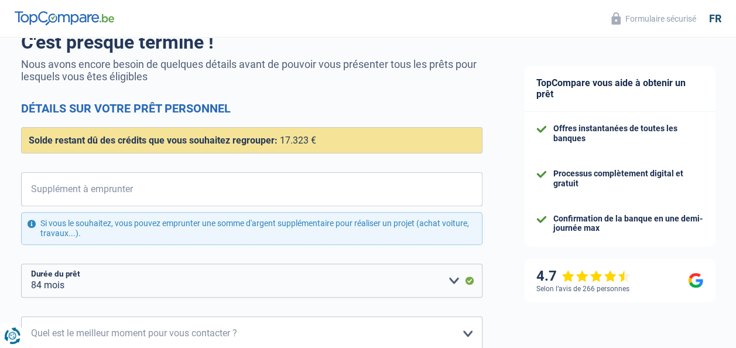
scroll to position [117, 0]
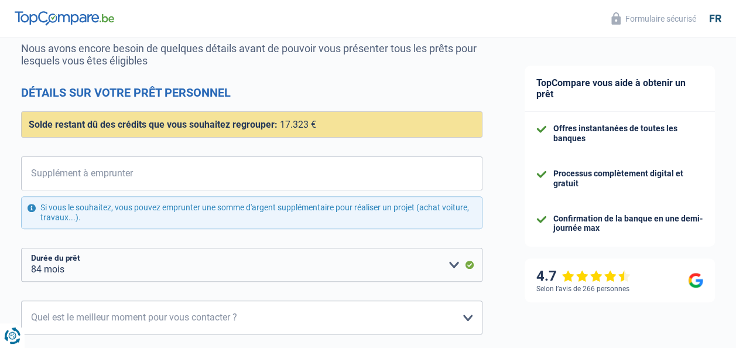
click at [330, 127] on div "Solde restant dû des crédits que vous souhaitez regrouper: 17.323 €" at bounding box center [251, 124] width 461 height 26
click at [264, 176] on input "Supplément à emprunter" at bounding box center [259, 173] width 447 height 34
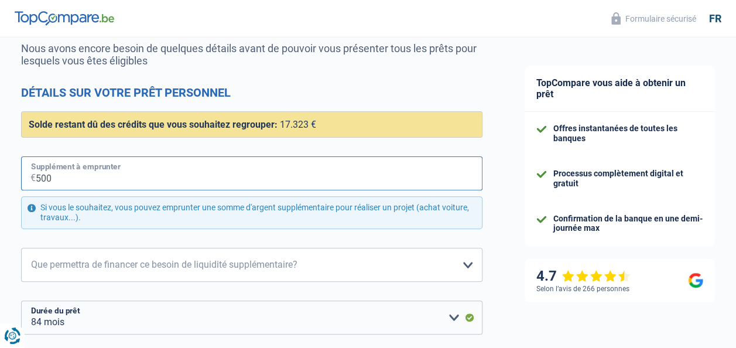
type input "5.000"
select select "120"
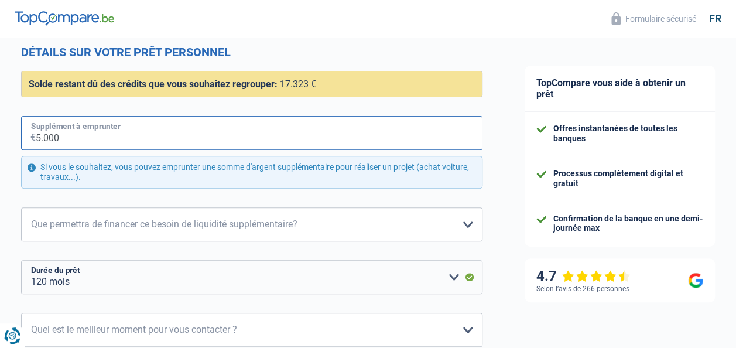
scroll to position [176, 0]
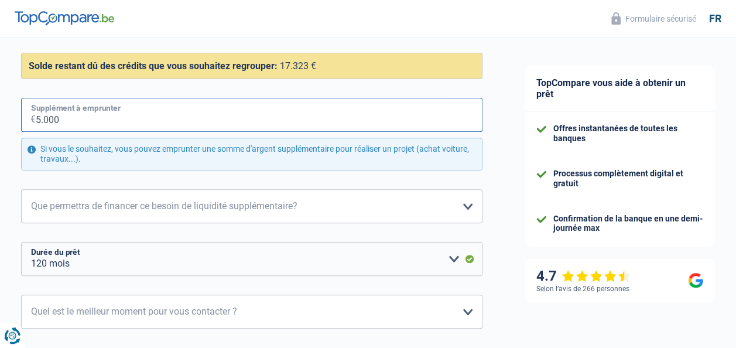
type input "5.000"
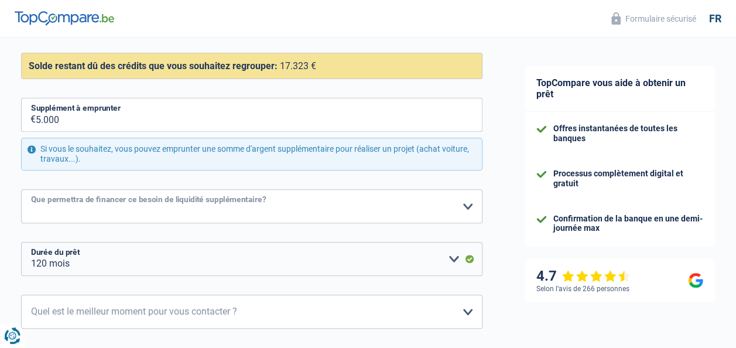
click at [343, 200] on select "Confort maison: meubles, textile, peinture, électroménager, outillage non-profe…" at bounding box center [251, 206] width 461 height 34
select select "movingOrInstallation"
click at [21, 189] on select "Confort maison: meubles, textile, peinture, électroménager, outillage non-profe…" at bounding box center [251, 206] width 461 height 34
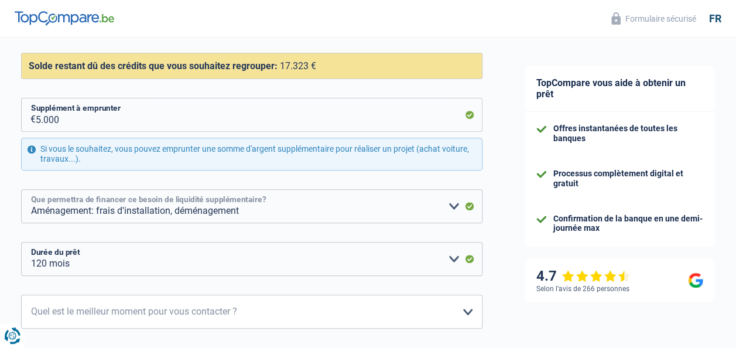
scroll to position [293, 0]
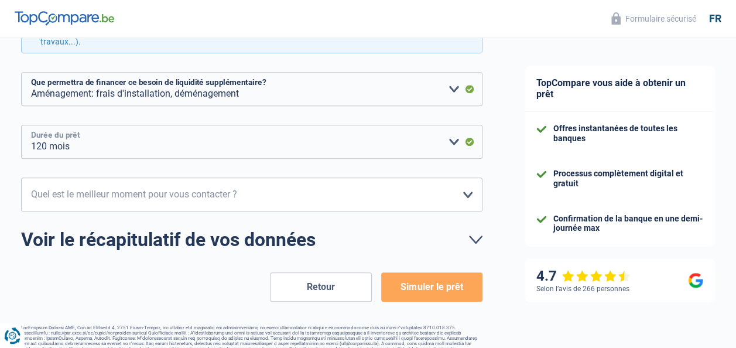
click at [458, 142] on select "12 mois 18 mois 24 mois 30 mois 36 mois 42 mois 48 mois 60 mois 72 mois 84 mois…" at bounding box center [251, 142] width 461 height 34
select select "84"
click at [21, 125] on select "12 mois 18 mois 24 mois 30 mois 36 mois 42 mois 48 mois 60 mois 72 mois 84 mois…" at bounding box center [251, 142] width 461 height 34
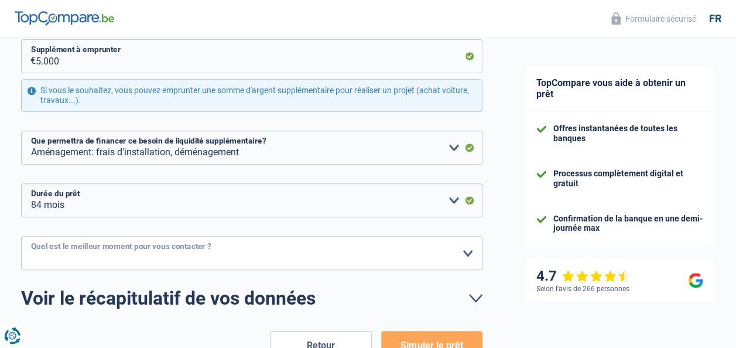
click at [419, 255] on select "10h-12h 12h-14h 14h-16h 16h-18h Veuillez sélectionner une option" at bounding box center [251, 253] width 461 height 34
select select "14-16"
click at [21, 236] on select "10h-12h 12h-14h 14h-16h 16h-18h Veuillez sélectionner une option" at bounding box center [251, 253] width 461 height 34
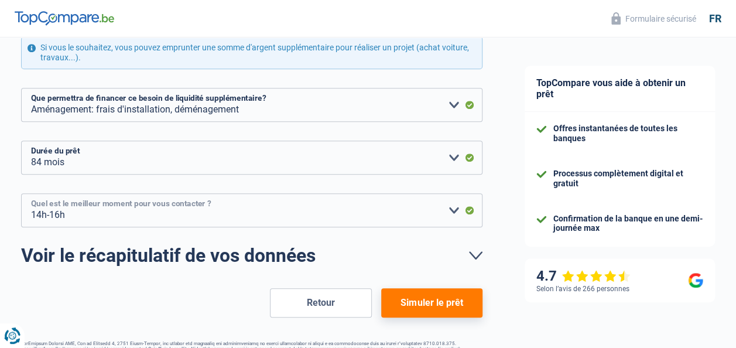
scroll to position [293, 0]
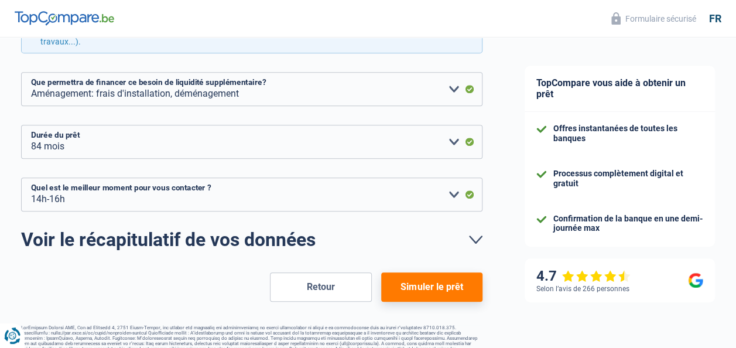
click at [422, 289] on button "Simuler le prêt" at bounding box center [431, 286] width 101 height 29
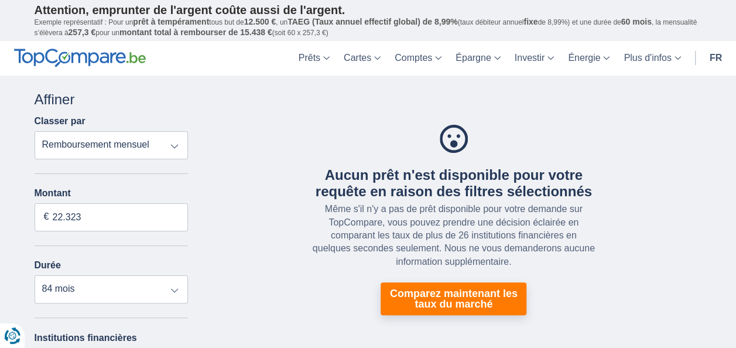
scroll to position [59, 0]
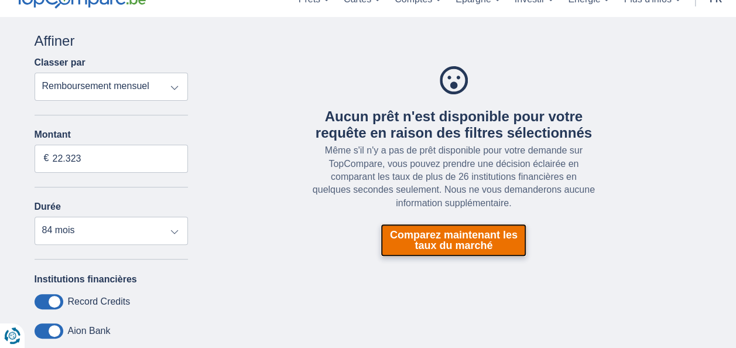
click at [421, 239] on link "Comparez maintenant les taux du marché" at bounding box center [454, 240] width 146 height 33
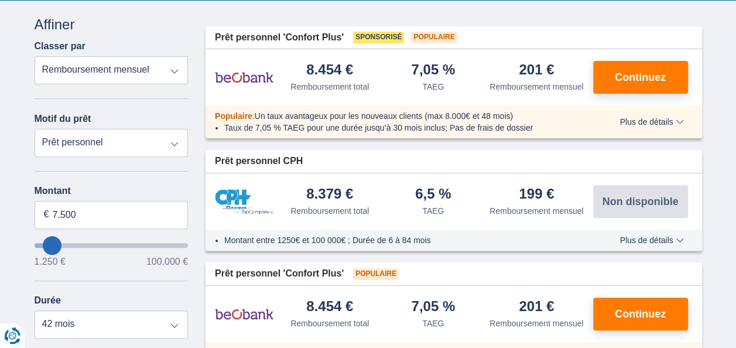
scroll to position [176, 0]
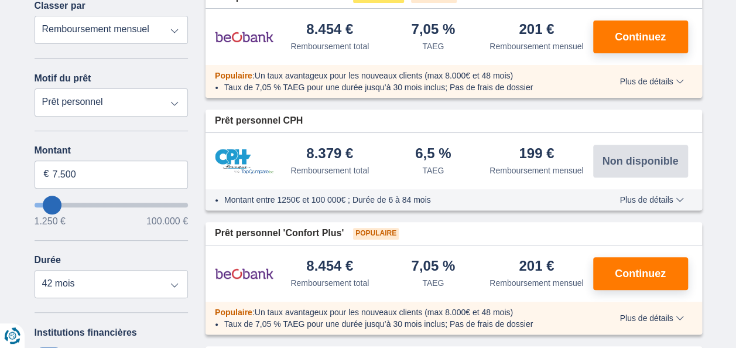
type input "23.250"
type input "23250"
select select "120"
type input "23250"
click at [73, 206] on input "wantToBorrow" at bounding box center [112, 205] width 154 height 5
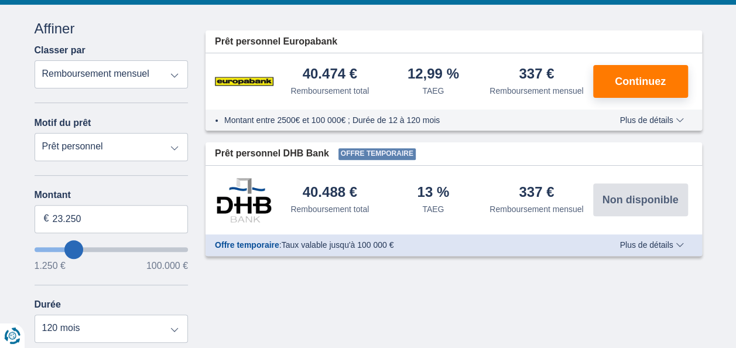
scroll to position [176, 0]
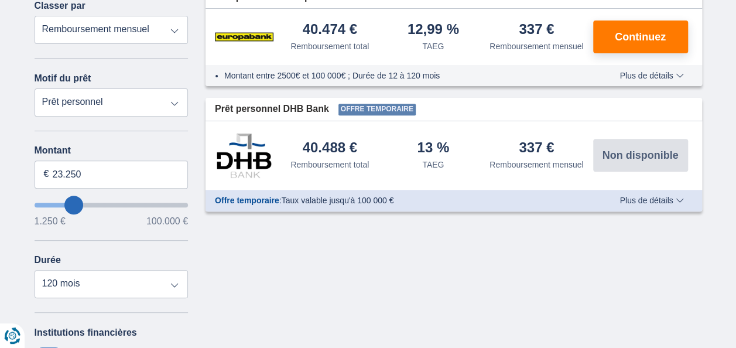
type input "5.250"
type input "5250"
select select "36"
type input "5250"
click at [49, 204] on input "wantToBorrow" at bounding box center [112, 205] width 154 height 5
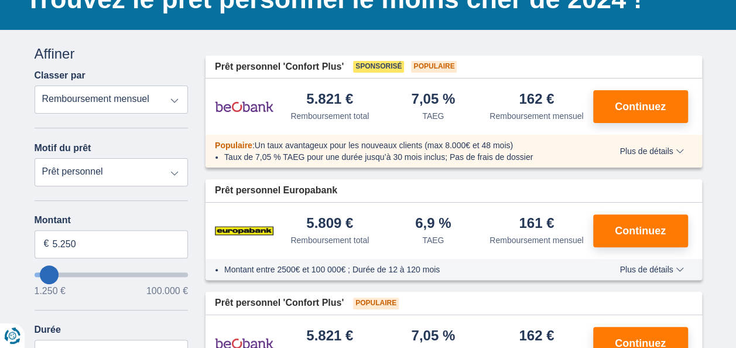
scroll to position [117, 0]
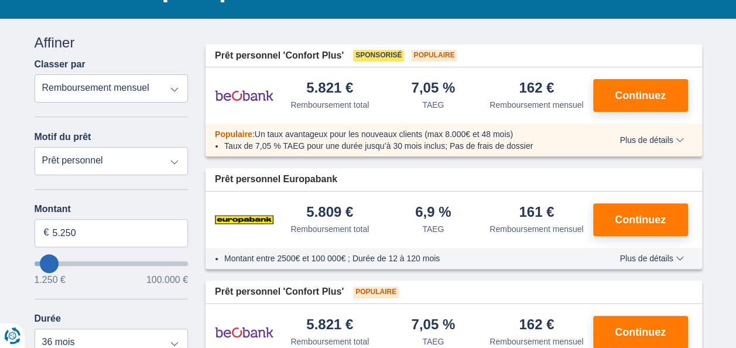
type input "9.250"
type input "9250"
select select "48"
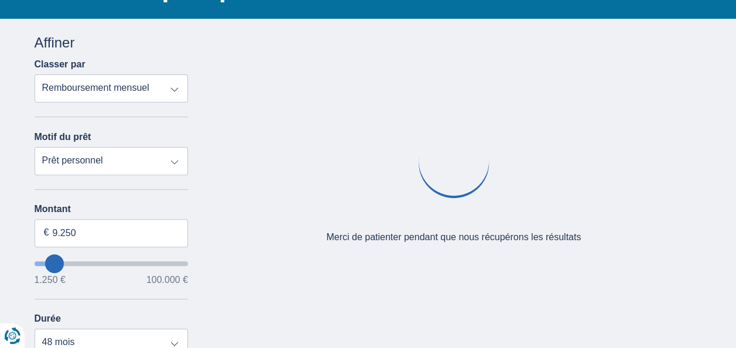
type input "9250"
click at [54, 263] on input "wantToBorrow" at bounding box center [112, 263] width 154 height 5
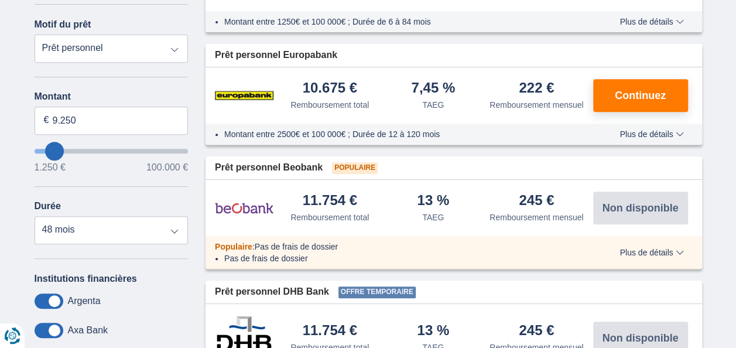
scroll to position [176, 0]
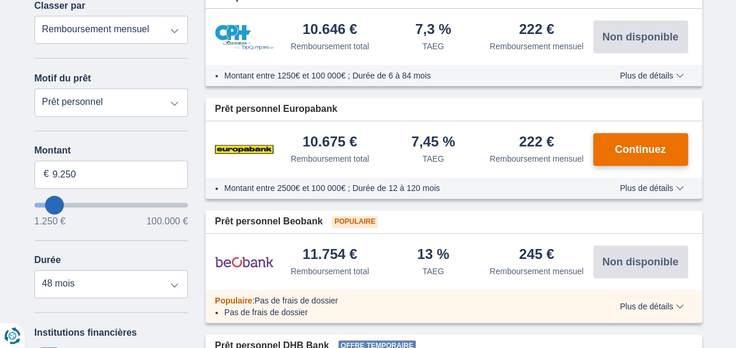
click at [626, 149] on span "Continuez" at bounding box center [640, 149] width 51 height 11
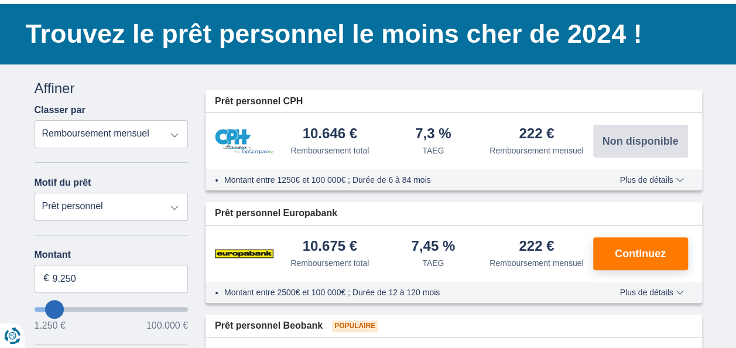
scroll to position [59, 0]
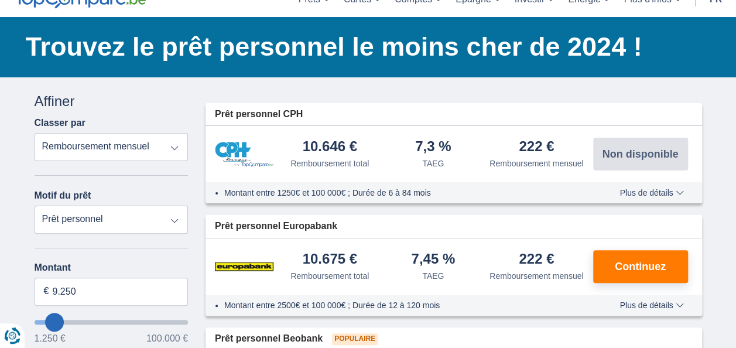
scroll to position [176, 0]
